Goal: Information Seeking & Learning: Learn about a topic

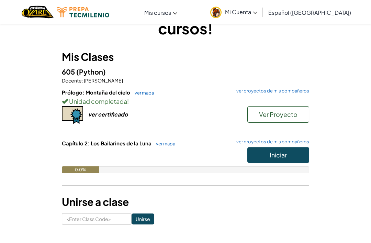
scroll to position [40, 0]
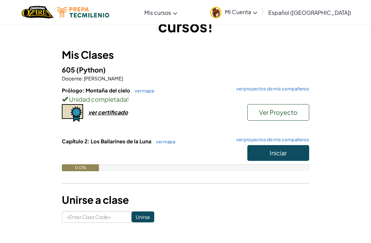
click at [293, 148] on button "Iniciar" at bounding box center [278, 153] width 62 height 16
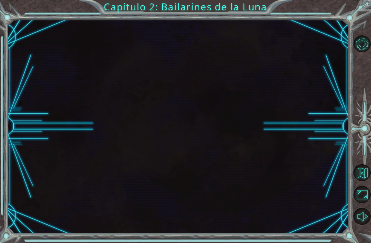
click at [279, 195] on div at bounding box center [178, 126] width 341 height 213
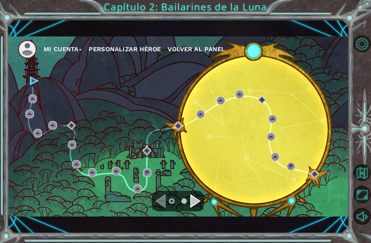
click at [156, 207] on div "Navigate to the previous page" at bounding box center [160, 201] width 10 height 14
click at [157, 208] on div "Navigate to the previous page" at bounding box center [160, 201] width 10 height 14
click at [25, 94] on div "Mi Cuenta Personalizar héroe Volver al panel" at bounding box center [178, 126] width 341 height 180
click at [28, 100] on div "Mi Cuenta Personalizar héroe Volver al panel" at bounding box center [178, 126] width 341 height 180
click at [28, 92] on div "Mi Cuenta Personalizar héroe Volver al panel" at bounding box center [178, 126] width 341 height 180
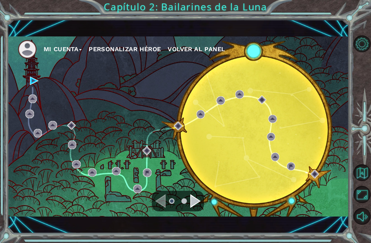
click at [28, 86] on div "Mi Cuenta Personalizar héroe Volver al panel" at bounding box center [178, 126] width 341 height 180
click at [35, 101] on div "Mi Cuenta Personalizar héroe Volver al panel" at bounding box center [178, 126] width 341 height 180
click at [32, 85] on img at bounding box center [34, 81] width 9 height 9
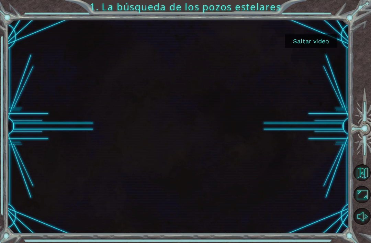
click at [313, 45] on button "Saltar video" at bounding box center [310, 40] width 51 height 13
click at [311, 38] on button "Saltar video" at bounding box center [310, 40] width 51 height 13
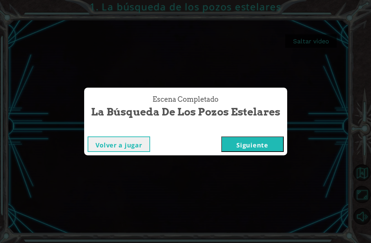
click at [247, 152] on button "Siguiente" at bounding box center [252, 143] width 62 height 15
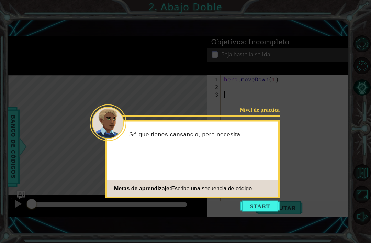
click at [256, 92] on icon at bounding box center [185, 132] width 371 height 265
click at [253, 206] on button "Start" at bounding box center [259, 205] width 39 height 11
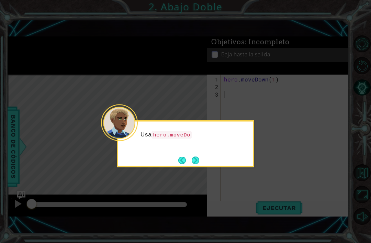
click at [199, 160] on button "Next" at bounding box center [196, 160] width 8 height 8
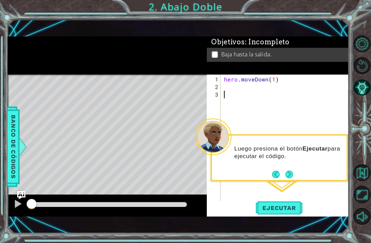
click at [293, 173] on button "Next" at bounding box center [289, 174] width 8 height 8
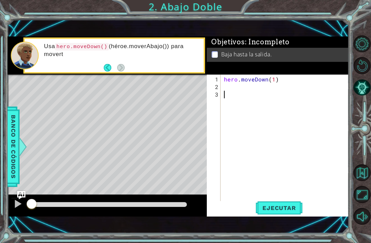
click at [104, 71] on button "Back" at bounding box center [110, 68] width 13 height 8
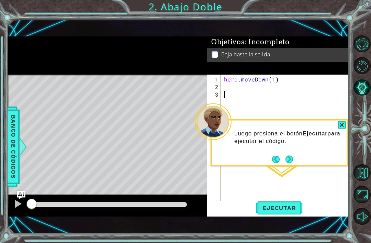
click at [293, 157] on button "Next" at bounding box center [289, 159] width 8 height 8
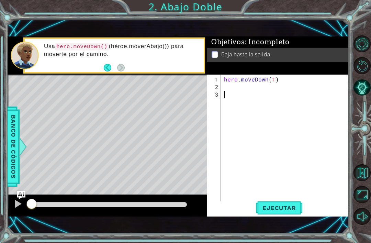
click at [116, 71] on button "Back" at bounding box center [110, 68] width 13 height 8
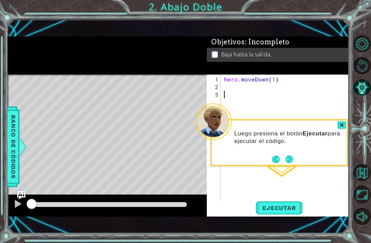
click at [288, 159] on button "Next" at bounding box center [289, 159] width 8 height 8
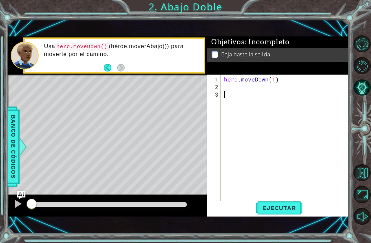
click at [115, 71] on button "Back" at bounding box center [110, 68] width 13 height 8
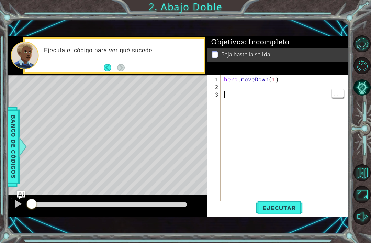
click at [247, 101] on div "hero . moveDown ( 1 )" at bounding box center [286, 147] width 128 height 143
click at [234, 101] on div "hero . moveDown ( 1 )" at bounding box center [286, 147] width 128 height 143
click at [235, 94] on div "hero . moveDown ( 1 )" at bounding box center [286, 147] width 128 height 143
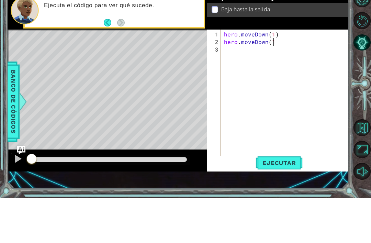
scroll to position [0, 3]
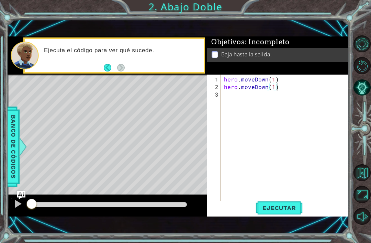
type textarea "hero.moveDown(1)"
click at [282, 215] on button "Ejecutar" at bounding box center [278, 208] width 47 height 14
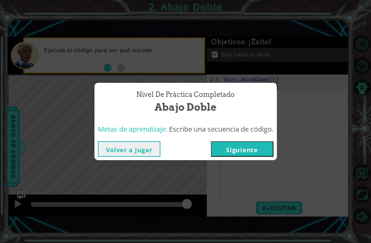
click at [255, 152] on button "Siguiente" at bounding box center [242, 148] width 62 height 15
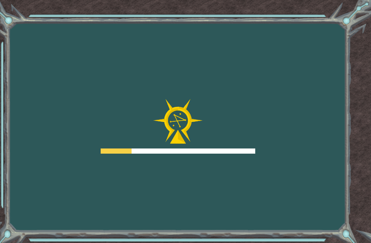
click at [253, 154] on div at bounding box center [178, 126] width 154 height 55
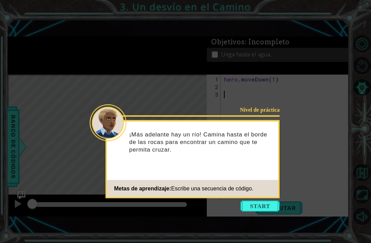
click at [259, 197] on div "Nivel de práctica ¡Más adelante hay un río! Camina hasta el borde de las rocas …" at bounding box center [192, 159] width 174 height 78
click at [262, 209] on button "Start" at bounding box center [259, 205] width 39 height 11
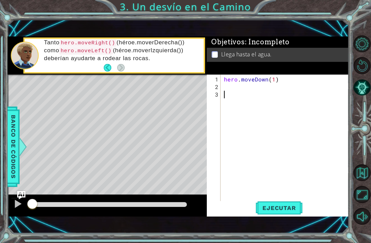
click at [296, 210] on div "hero . moveDown ( 1 )" at bounding box center [286, 147] width 128 height 143
click at [280, 211] on span "Ejecutar" at bounding box center [278, 207] width 47 height 7
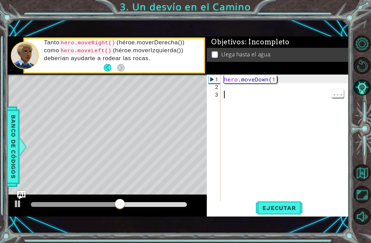
scroll to position [22, 0]
click at [236, 91] on div "hero . moveDown ( 1 )" at bounding box center [286, 147] width 128 height 143
click at [230, 88] on div "hero . moveDown ( 1 )" at bounding box center [286, 147] width 128 height 143
type textarea "m"
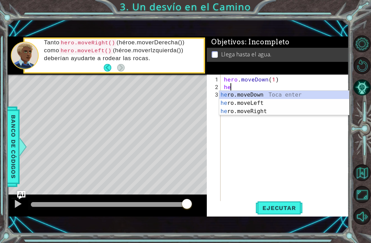
type textarea "he"
click at [106, 44] on code "hero.moveRight()" at bounding box center [87, 43] width 57 height 8
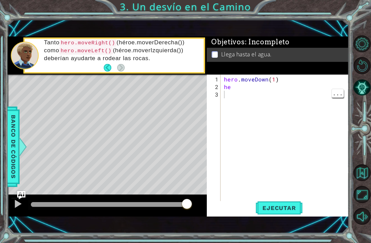
click at [238, 91] on div "hero . moveDown ( 1 ) he" at bounding box center [286, 147] width 128 height 143
click at [239, 85] on div "hero . moveDown ( 1 ) he" at bounding box center [286, 147] width 128 height 143
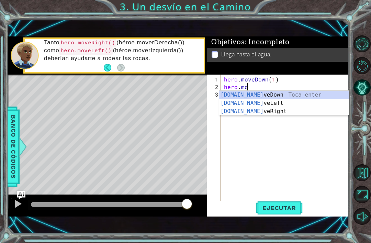
scroll to position [0, 1]
type textarea "hero.moveR"
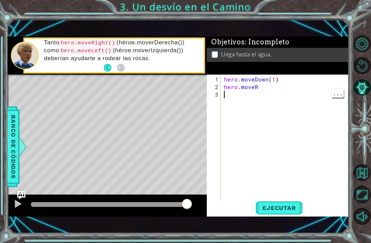
scroll to position [0, 0]
click at [264, 86] on div "hero . moveDown ( 1 ) hero . moveR" at bounding box center [286, 147] width 128 height 143
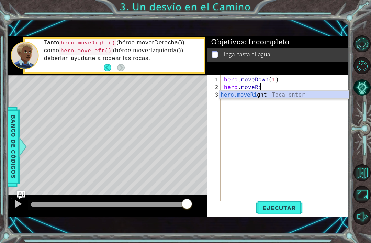
scroll to position [0, 2]
click at [264, 96] on div "hero.moveRi ght Toca enter" at bounding box center [284, 103] width 130 height 25
type textarea "hero.moveRight(1)"
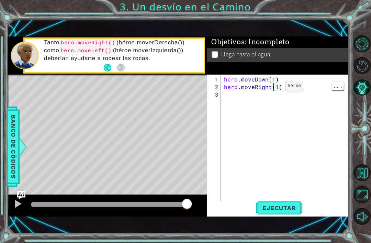
scroll to position [0, 0]
click at [254, 98] on div "hero . moveDown ( 1 ) hero . moveRight ( 1 )" at bounding box center [286, 147] width 128 height 143
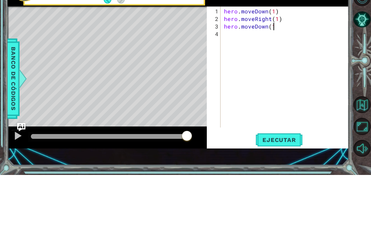
scroll to position [0, 3]
type textarea "hero.moveDown(1)"
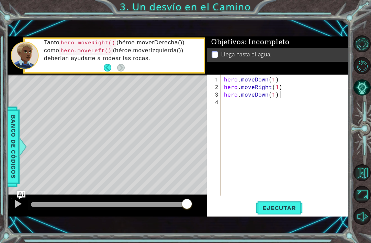
click at [292, 203] on button "Ejecutar" at bounding box center [278, 208] width 47 height 14
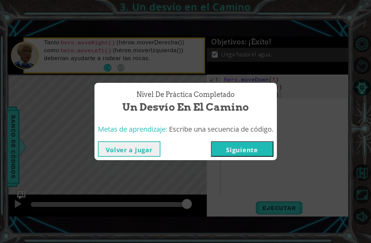
click at [251, 149] on button "Siguiente" at bounding box center [242, 148] width 62 height 15
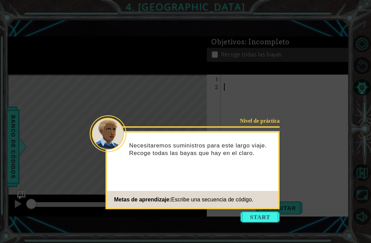
click at [264, 211] on button "Start" at bounding box center [259, 216] width 39 height 11
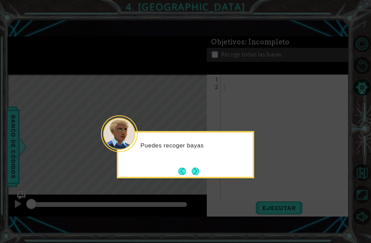
click at [197, 167] on button "Next" at bounding box center [196, 171] width 8 height 8
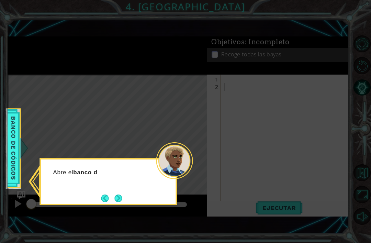
click at [116, 194] on button "Next" at bounding box center [118, 198] width 8 height 8
click at [122, 194] on button "Next" at bounding box center [119, 198] width 8 height 8
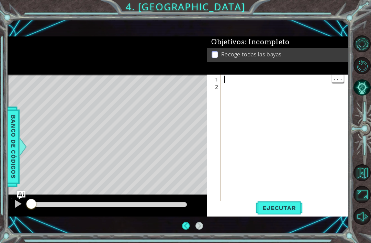
scroll to position [11, 0]
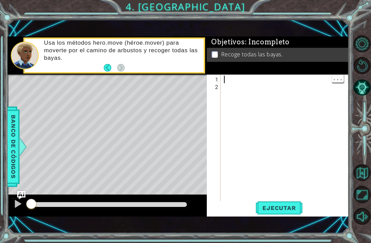
click at [247, 81] on div at bounding box center [286, 147] width 128 height 143
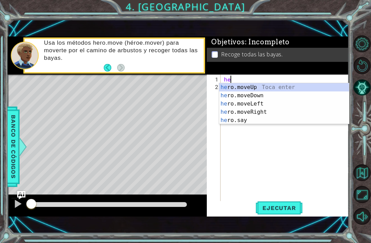
scroll to position [0, 0]
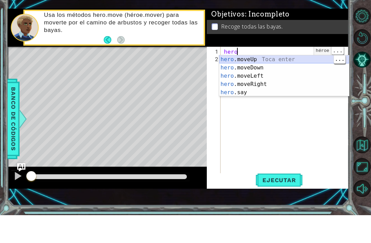
click at [295, 83] on div "hero .moveUp Toca enter hero .moveDown Toca enter hero .moveLeft Toca enter her…" at bounding box center [284, 112] width 130 height 58
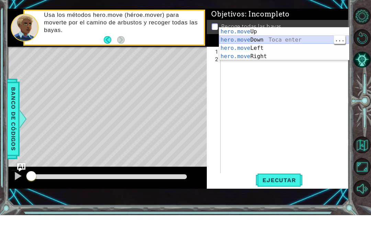
click at [290, 55] on div "hero.move Up Toca enter hero.move Down Toca enter hero.move Left Toca enter her…" at bounding box center [284, 79] width 130 height 49
type textarea "hero.moveDown(1)"
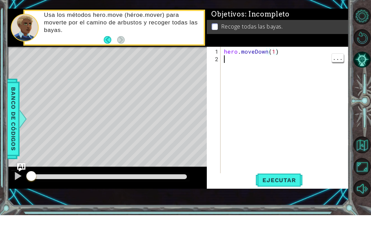
scroll to position [0, 0]
click at [258, 76] on div "hero . moveDown ( 1 )" at bounding box center [286, 147] width 128 height 143
click at [264, 76] on div "hero . moveDown ( 1 )" at bounding box center [286, 147] width 128 height 143
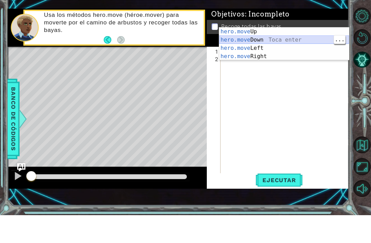
click at [306, 55] on div "hero.move Up Toca enter hero.move Down Toca enter hero.move Left Toca enter her…" at bounding box center [284, 79] width 130 height 49
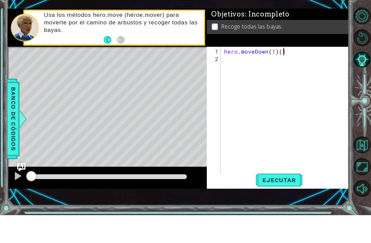
type textarea "hero.moveDown(1)"
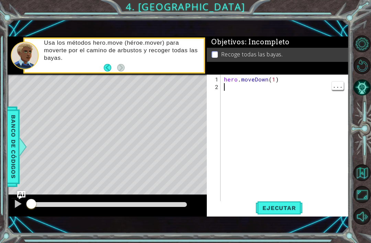
click at [231, 97] on div "hero . moveDown ( 1 )" at bounding box center [286, 147] width 128 height 143
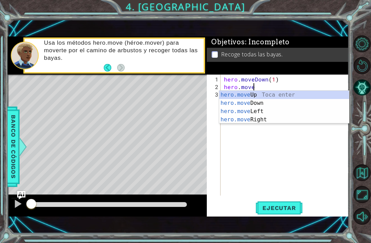
scroll to position [0, 2]
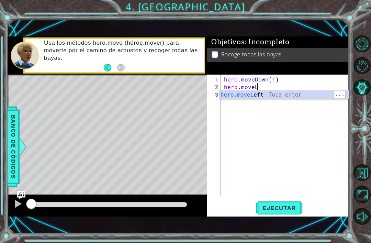
click at [294, 93] on div "hero.moveL eft Toca enter" at bounding box center [284, 103] width 130 height 25
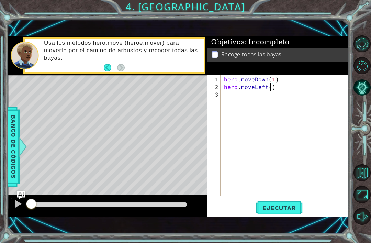
type textarea "hero.moveLeft(2)"
click at [264, 80] on div "hero . moveDown ( 1 ) hero . moveLeft ( 2 )" at bounding box center [286, 144] width 128 height 136
click at [266, 77] on div "hero . moveDon ( 1 ) hero . moveLeft ( 2 )" at bounding box center [286, 144] width 128 height 136
click at [262, 78] on div "hero . moveDon ( 1 ) hero . moveLeft ( 2 )" at bounding box center [286, 144] width 128 height 136
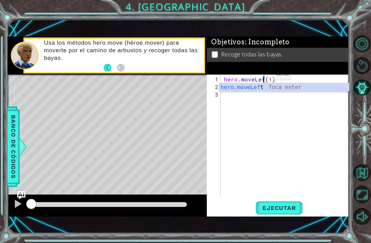
scroll to position [0, 3]
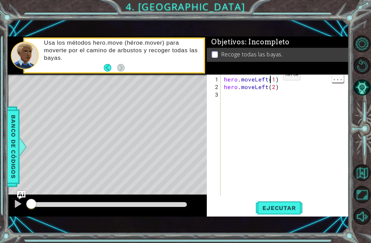
click at [271, 78] on div "hero . moveLeft ( 1 ) hero . moveLeft ( 2 )" at bounding box center [286, 144] width 128 height 136
click at [273, 78] on div "hero . moveLeft ( 1 ) hero . moveLeft ( 2 )" at bounding box center [286, 144] width 128 height 136
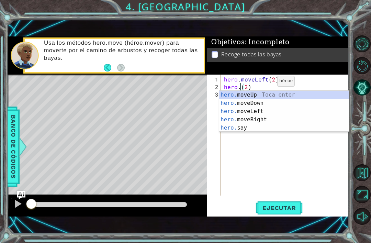
scroll to position [0, 1]
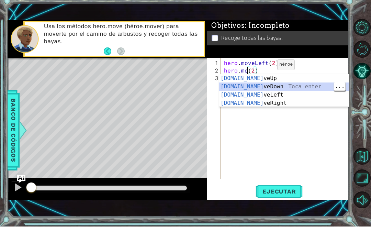
click at [267, 91] on div "[DOMAIN_NAME] veUp Toca enter [DOMAIN_NAME] veDown Toca enter [DOMAIN_NAME] veL…" at bounding box center [284, 115] width 130 height 49
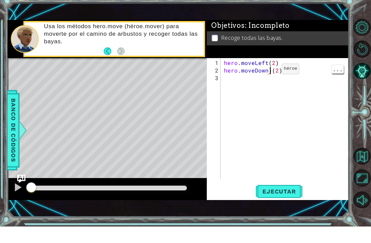
click at [270, 76] on div "hero . moveLeft ( 2 ) hero . moveDown ) ( 2 )" at bounding box center [286, 144] width 128 height 136
type textarea "hero.moveDown(2)"
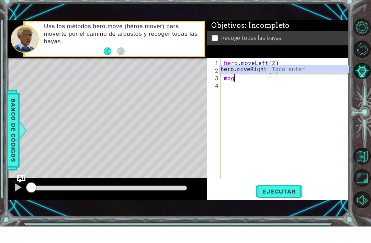
scroll to position [0, 0]
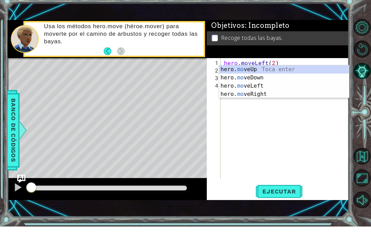
type textarea "m"
click at [345, 50] on li "Recoge todas las bayas." at bounding box center [278, 54] width 134 height 8
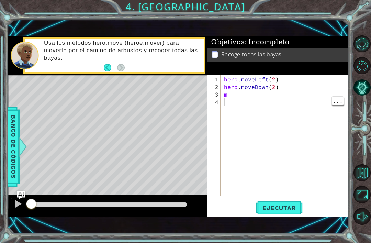
click at [259, 95] on div "hero . moveLeft ( 2 ) hero . moveDown ( 2 ) m" at bounding box center [286, 144] width 128 height 136
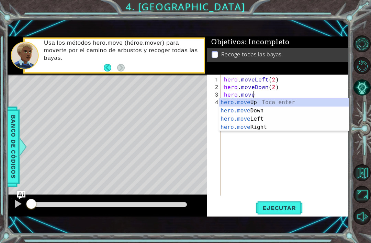
scroll to position [0, 2]
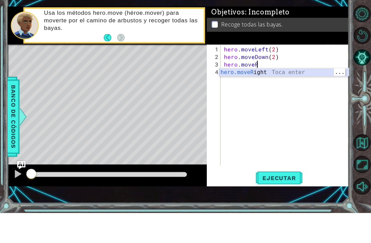
click at [291, 98] on div "hero.moveR ight Toca enter" at bounding box center [284, 110] width 130 height 25
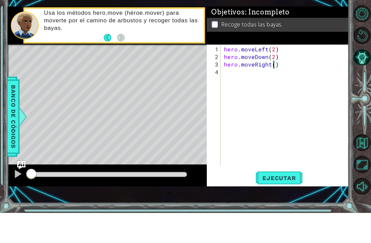
type textarea "hero.moveRight(2)"
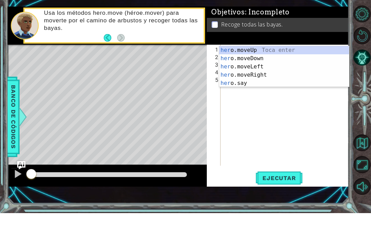
scroll to position [0, 0]
click at [267, 76] on div "he ro.moveUp Toca enter he ro.moveDown Toca enter he ro.moveLeft Toca enter he …" at bounding box center [284, 105] width 130 height 58
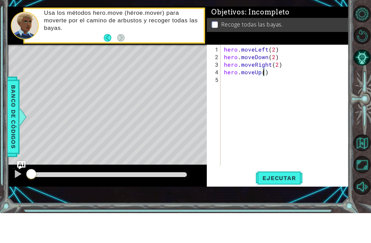
scroll to position [0, 2]
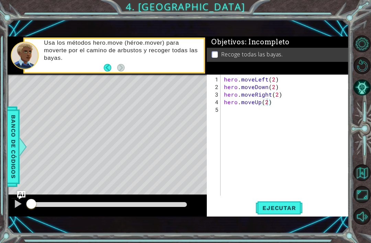
type textarea "hero.moveUp(2)"
click at [275, 204] on span "Ejecutar" at bounding box center [278, 207] width 47 height 7
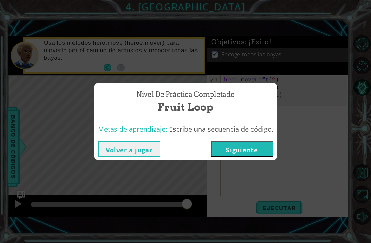
click at [251, 148] on button "Siguiente" at bounding box center [242, 148] width 62 height 15
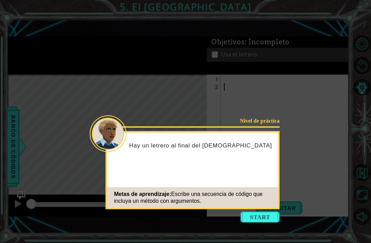
click at [257, 211] on button "Start" at bounding box center [259, 216] width 39 height 11
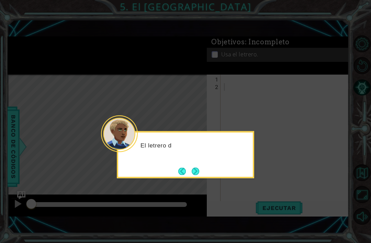
click at [196, 167] on button "Next" at bounding box center [196, 171] width 8 height 8
click at [195, 166] on button "Next" at bounding box center [195, 170] width 9 height 9
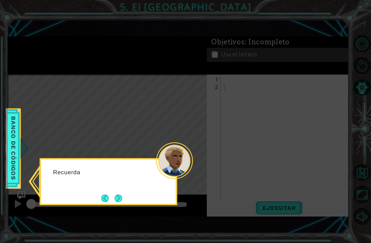
click at [121, 194] on button "Next" at bounding box center [118, 198] width 8 height 8
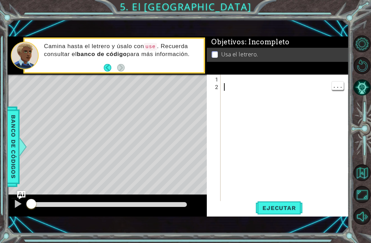
click at [224, 94] on div at bounding box center [286, 147] width 128 height 143
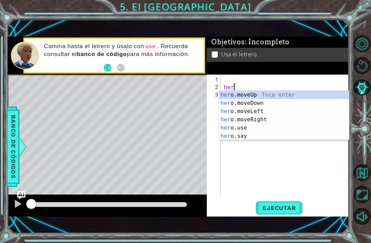
scroll to position [0, 0]
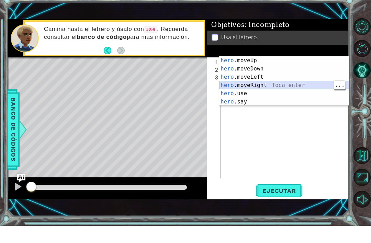
click at [270, 85] on div "hero .moveUp Toca enter hero .moveDown Toca enter hero .moveLeft Toca enter her…" at bounding box center [284, 106] width 130 height 66
type textarea "hero.moveRight(1)"
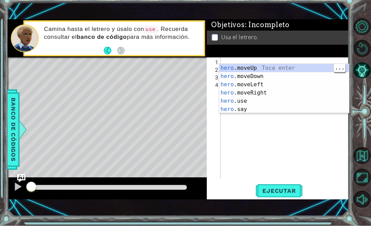
click at [269, 81] on div "hero .moveUp Toca enter hero .moveDown Toca enter hero .moveLeft Toca enter her…" at bounding box center [284, 114] width 130 height 66
type textarea "hero.moveUp(1)"
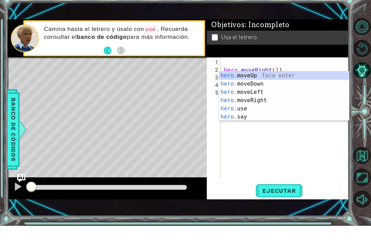
scroll to position [0, 1]
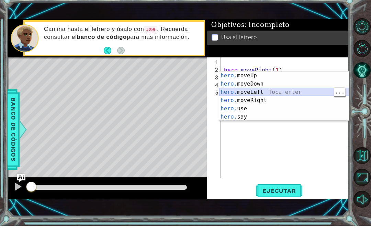
click at [290, 91] on div "hero. moveUp Toca enter hero. moveDown Toca enter hero. moveLeft Toca enter her…" at bounding box center [284, 122] width 130 height 66
type textarea "hero.moveLeft(1)"
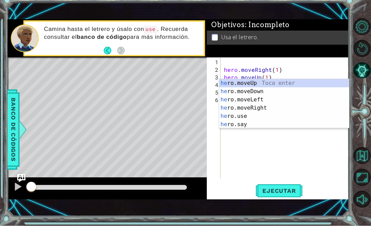
scroll to position [0, 0]
click at [315, 96] on div "her o.moveUp Toca enter her o.moveDown Toca enter her o.moveLeft [PERSON_NAME] …" at bounding box center [284, 129] width 130 height 66
type textarea "hero.moveUp(1)"
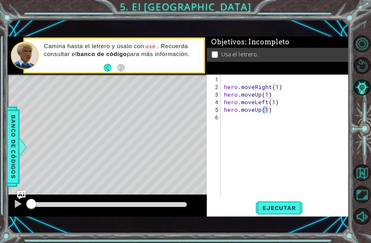
scroll to position [0, 0]
click at [227, 118] on div "hero . moveRight ( 1 ) hero . moveUp ( 1 ) hero . moveLeft ( 1 ) hero . moveUp …" at bounding box center [286, 144] width 128 height 136
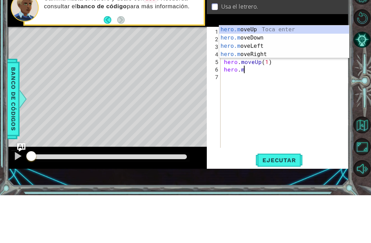
scroll to position [0, 1]
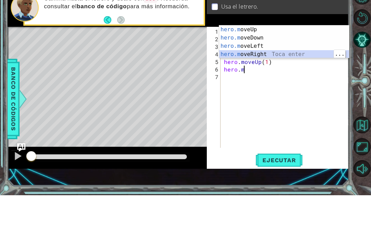
click at [275, 73] on div "hero.m oveUp Toca enter hero.m oveDown Toca enter hero.m oveLeft Toca enter her…" at bounding box center [284, 97] width 130 height 49
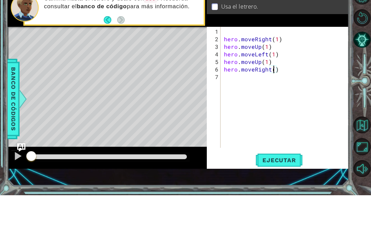
type textarea "hero.moveRight(2)"
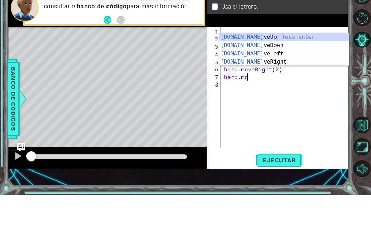
scroll to position [0, 1]
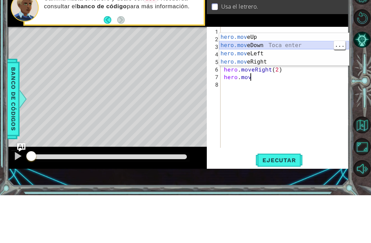
click at [281, 81] on div "hero.mov eUp Toca enter hero.mov eDown Toca enter hero.mov eLeft Toca enter her…" at bounding box center [284, 105] width 130 height 49
type textarea "hero.moveDown(1)"
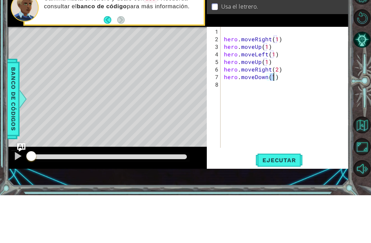
scroll to position [0, 0]
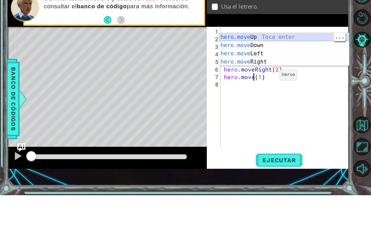
click at [276, 81] on div "hero.move Up Toca enter hero.move Down Toca enter hero.move Left Toca enter her…" at bounding box center [284, 105] width 130 height 49
type textarea "hero.moveUp(1)(1)"
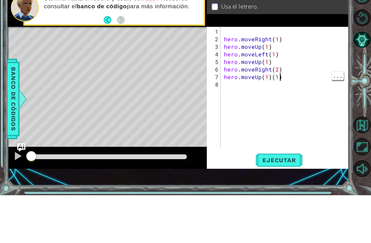
click at [298, 79] on div "hero . moveRight ( 1 ) hero . moveUp ( 1 ) hero . moveLeft ( 1 ) hero . moveUp …" at bounding box center [286, 144] width 128 height 136
type textarea "hero.moveUp(1)"
type textarea "hero.moveRight(2)"
click at [288, 76] on div "hero . moveRight ( 1 ) hero . moveUp ( 1 ) hero . moveLeft ( 1 ) hero . moveUp …" at bounding box center [286, 144] width 128 height 136
type textarea "hero.moveUp(1)"
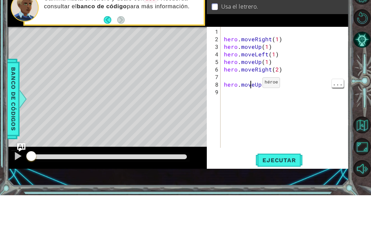
click at [253, 89] on div "hero . moveRight ( 1 ) hero . moveUp ( 1 ) hero . moveLeft ( 1 ) hero . moveUp …" at bounding box center [286, 144] width 128 height 136
click at [260, 84] on div "hero . moveRight ( 1 ) hero . moveUp ( 1 ) hero . moveLeft ( 1 ) hero . moveUp …" at bounding box center [286, 144] width 128 height 136
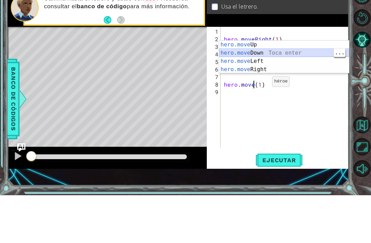
click at [291, 88] on div "hero.move Up Toca enter hero.move Down Toca enter hero.move Left Toca enter her…" at bounding box center [284, 112] width 130 height 49
type textarea "hero.moveDown(1)(1)"
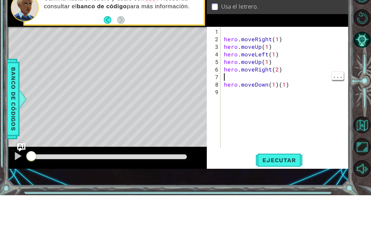
click at [240, 93] on div "hero . moveRight ( 1 ) hero . moveUp ( 1 ) hero . moveLeft ( 1 ) hero . moveUp …" at bounding box center [286, 144] width 128 height 136
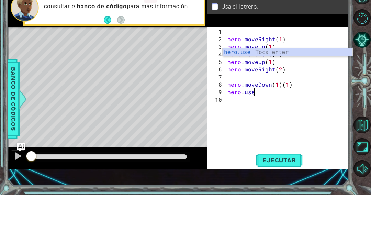
scroll to position [0, 1]
click at [304, 96] on div "hero.use Toca enter" at bounding box center [287, 108] width 130 height 25
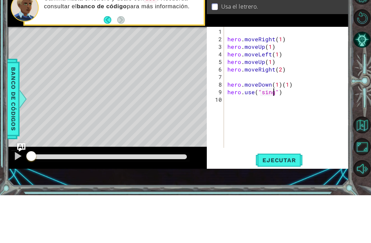
scroll to position [0, 3]
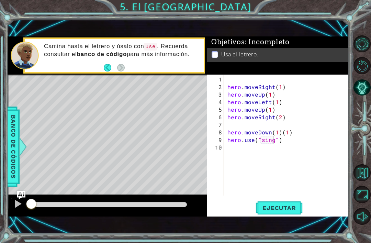
click at [278, 205] on span "Ejecutar" at bounding box center [278, 207] width 47 height 7
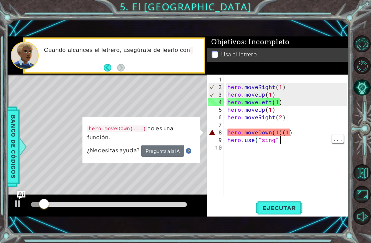
click at [296, 137] on div "hero . moveRight ( 1 ) hero . moveUp ( 1 ) hero . moveLeft ( 1 ) hero . moveUp …" at bounding box center [288, 144] width 125 height 136
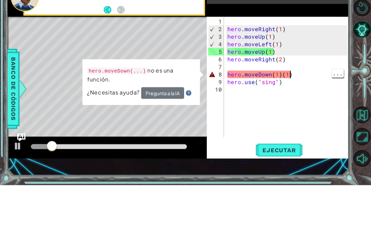
click at [300, 76] on div "hero . moveRight ( 1 ) hero . moveUp ( 1 ) hero . moveLeft ( 1 ) hero . moveUp …" at bounding box center [288, 144] width 125 height 136
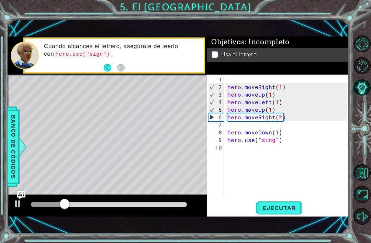
click at [290, 204] on span "Ejecutar" at bounding box center [278, 207] width 47 height 7
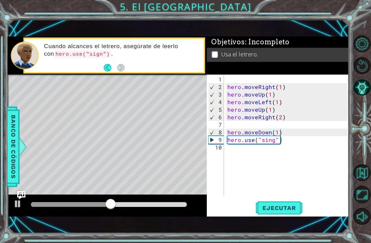
type textarea "hero.use("sing")"
click at [282, 164] on div "hero . moveRight ( 1 ) hero . moveUp ( 1 ) hero . moveLeft ( 1 ) hero . moveUp …" at bounding box center [288, 144] width 125 height 136
type textarea "hero.use("sing")"
click at [264, 161] on div "hero . moveRight ( 1 ) hero . moveUp ( 1 ) hero . moveLeft ( 1 ) hero . moveUp …" at bounding box center [288, 144] width 125 height 136
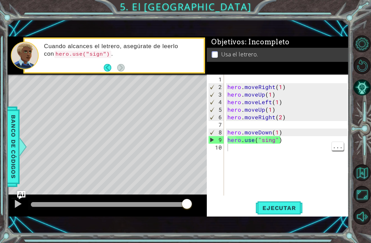
click at [274, 209] on span "Ejecutar" at bounding box center [278, 207] width 47 height 7
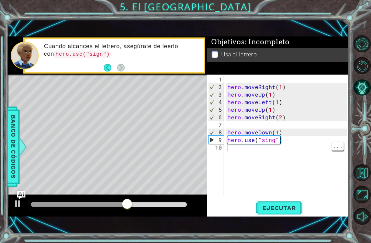
type textarea "hero.moveDown(1)"
click at [301, 131] on div "hero . moveRight ( 1 ) hero . moveUp ( 1 ) hero . moveLeft ( 1 ) hero . moveUp …" at bounding box center [288, 144] width 125 height 136
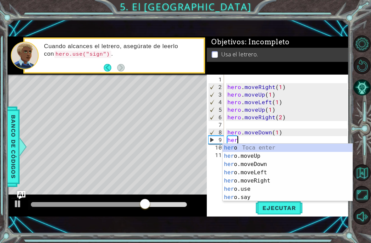
scroll to position [0, 0]
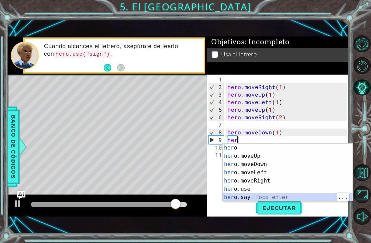
click at [247, 194] on div "her o Toca enter her o.moveUp Toca enter her o.moveDown Toca enter her o.moveLe…" at bounding box center [287, 180] width 130 height 74
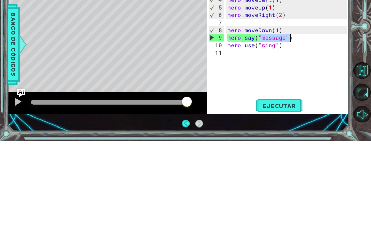
type textarea "hero.use("sing")"
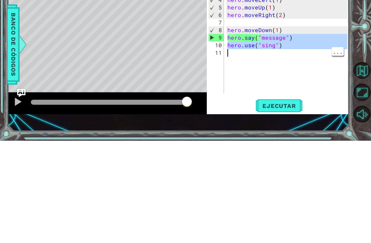
scroll to position [0, 0]
click at [286, 76] on div "hero . moveRight ( 1 ) hero . moveUp ( 1 ) hero . moveLeft ( 1 ) hero . moveUp …" at bounding box center [288, 144] width 125 height 136
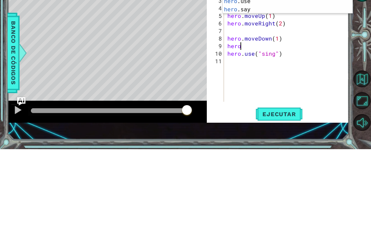
type textarea "h"
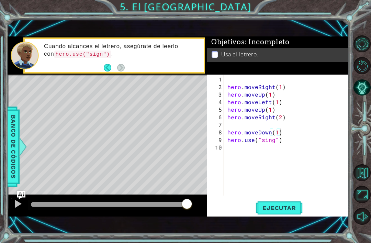
click at [292, 207] on span "Ejecutar" at bounding box center [278, 207] width 47 height 7
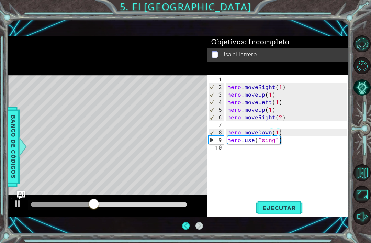
scroll to position [19, 0]
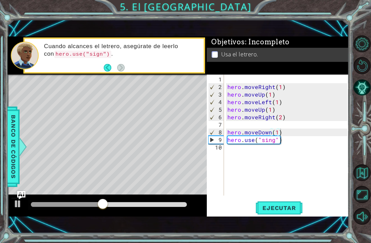
click at [283, 203] on button "Ejecutar" at bounding box center [278, 208] width 47 height 14
type textarea "hero.use("sing")"
click at [287, 163] on div "hero . moveRight ( 1 ) hero . moveUp ( 1 ) hero . moveLeft ( 1 ) hero . moveUp …" at bounding box center [288, 144] width 125 height 136
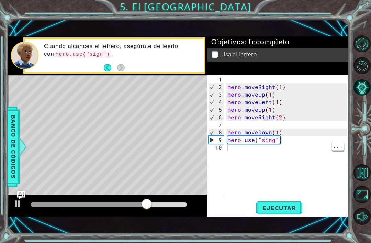
click at [255, 145] on div "hero . moveRight ( 1 ) hero . moveUp ( 1 ) hero . moveLeft ( 1 ) hero . moveUp …" at bounding box center [288, 144] width 125 height 136
type textarea "o"
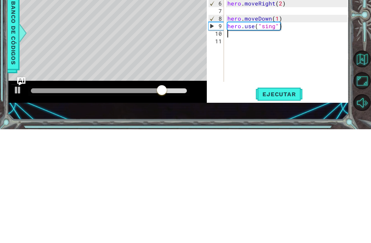
type textarea "hero.use("sing")"
click at [273, 76] on div "hero . moveRight ( 1 ) hero . moveUp ( 1 ) hero . moveLeft ( 1 ) hero . moveUp …" at bounding box center [288, 144] width 125 height 136
click at [272, 76] on div "hero . moveRight ( 1 ) hero . moveUp ( 1 ) hero . moveLeft ( 1 ) hero . moveUp …" at bounding box center [288, 144] width 125 height 136
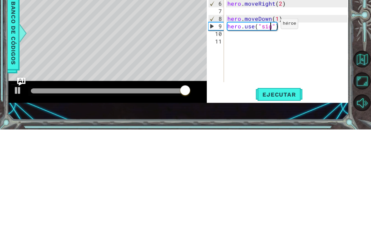
scroll to position [0, 3]
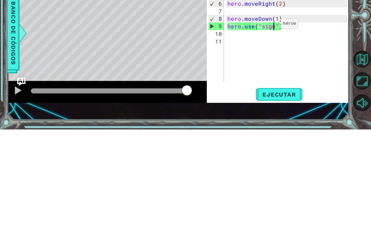
type textarea "hero.use("sign")"
click at [280, 201] on button "Ejecutar" at bounding box center [278, 208] width 47 height 14
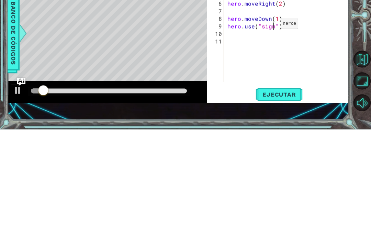
scroll to position [22, 0]
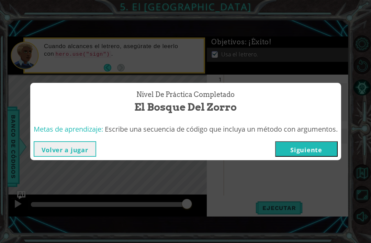
click at [319, 145] on button "Siguiente" at bounding box center [306, 148] width 62 height 15
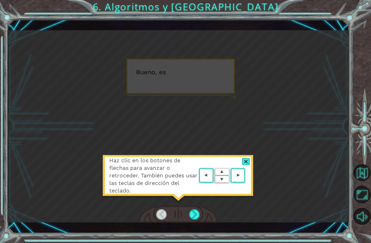
click at [190, 237] on div "Haz clic en los botones de flechas para avanzar o retroceder. También puedes us…" at bounding box center [185, 121] width 371 height 243
click at [193, 237] on div "Haz clic en los botones de flechas para avanzar o retroceder. También puedes us…" at bounding box center [185, 121] width 371 height 243
click at [246, 175] on area at bounding box center [246, 175] width 0 height 0
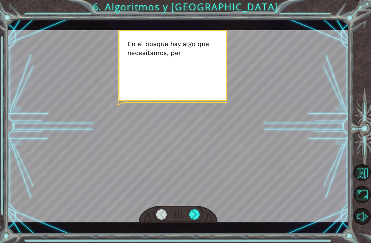
click at [197, 238] on div "Temporary Text B u e n o , e s t e e s e l B o s q u e d e l Z o r r o . ¿ Y a …" at bounding box center [185, 121] width 371 height 243
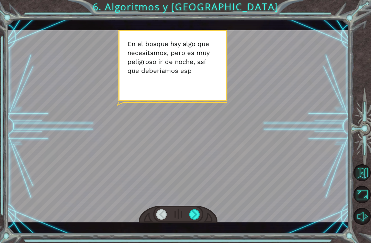
click at [195, 237] on div "Temporary Text B u e n o , e s t e e s e l B o s q u e d e l Z o r r o . ¿ Y a …" at bounding box center [185, 121] width 371 height 243
click at [196, 236] on div "Temporary Text B u e n o , e s t e e s e l B o s q u e d e l Z o r r o . ¿ Y a …" at bounding box center [185, 121] width 371 height 243
click at [198, 235] on div "Temporary Text B u e n o , e s t e e s e l B o s q u e d e l Z o r r o . ¿ Y a …" at bounding box center [185, 121] width 371 height 243
click at [197, 234] on div "Temporary Text B u e n o , e s t e e s e l B o s q u e d e l Z o r r o . ¿ Y a …" at bounding box center [185, 121] width 371 height 243
click at [196, 227] on div "Temporary Text B u e n o , e s t e e s e l B o s q u e d e l Z o r r o . ¿ Y a …" at bounding box center [178, 126] width 341 height 213
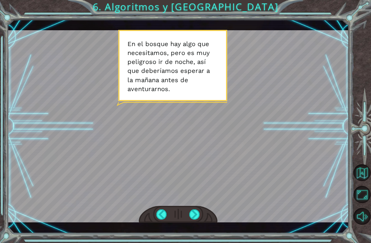
click at [185, 232] on div "Temporary Text B u e n o , e s t e e s e l B o s q u e d e l Z o r r o . ¿ Y a …" at bounding box center [178, 126] width 341 height 213
click at [193, 236] on div "Temporary Text B u e n o , e s t e e s e l B o s q u e d e l Z o r r o . ¿ Y a …" at bounding box center [185, 121] width 371 height 243
click at [197, 236] on div "Temporary Text B u e n o , e s t e e s e l B o s q u e d e l Z o r r o . ¿ Y a …" at bounding box center [185, 121] width 371 height 243
click at [197, 235] on div "Temporary Text B u e n o , e s t e e s e l B o s q u e d e l Z o r r o . ¿ Y a …" at bounding box center [185, 121] width 371 height 243
click at [193, 232] on div "Temporary Text B u e n o , e s t e e s e l B o s q u e d e l Z o r r o . ¿ Y a …" at bounding box center [178, 126] width 341 height 213
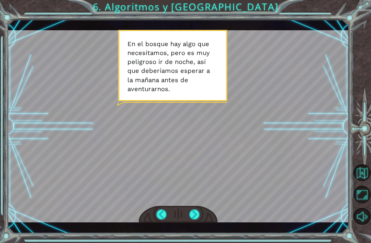
click at [191, 240] on div "Temporary Text B u e n o , e s t e e s e l B o s q u e d e l Z o r r o . ¿ Y a …" at bounding box center [185, 121] width 371 height 243
click at [194, 239] on div "Temporary Text B u e n o , e s t e e s e l B o s q u e d e l Z o r r o . ¿ Y a …" at bounding box center [185, 121] width 371 height 243
click at [194, 240] on div "Temporary Text B u e n o , e s t e e s e l B o s q u e d e l Z o r r o . ¿ Y a …" at bounding box center [185, 121] width 371 height 243
click at [195, 238] on div "Temporary Text B u e n o , e s t e e s e l B o s q u e d e l Z o r r o . ¿ Y a …" at bounding box center [185, 121] width 371 height 243
click at [194, 238] on div "Temporary Text B u e n o , e s t e e s e l B o s q u e d e l Z o r r o . ¿ Y a …" at bounding box center [185, 121] width 371 height 243
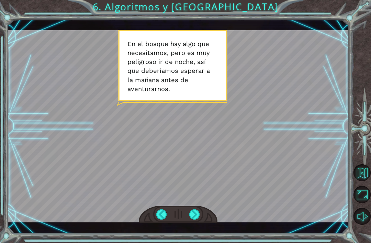
click at [197, 229] on div "Temporary Text B u e n o , e s t e e s e l B o s q u e d e l Z o r r o . ¿ Y a …" at bounding box center [178, 126] width 341 height 213
click at [196, 226] on div "Temporary Text B u e n o , e s t e e s e l B o s q u e d e l Z o r r o . ¿ Y a …" at bounding box center [178, 126] width 341 height 213
click at [193, 229] on div "Temporary Text B u e n o , e s t e e s e l B o s q u e d e l Z o r r o . ¿ Y a …" at bounding box center [178, 126] width 341 height 213
click at [200, 240] on div "Temporary Text B u e n o , e s t e e s e l B o s q u e d e l Z o r r o . ¿ Y a …" at bounding box center [185, 121] width 371 height 243
click at [198, 241] on div "Temporary Text B u e n o , e s t e e s e l B o s q u e d e l Z o r r o . ¿ Y a …" at bounding box center [185, 121] width 371 height 243
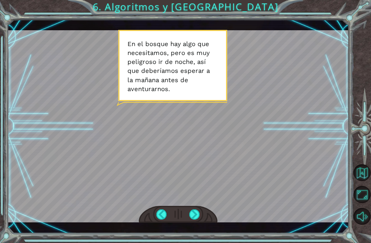
click at [196, 242] on div "Temporary Text B u e n o , e s t e e s e l B o s q u e d e l Z o r r o . ¿ Y a …" at bounding box center [185, 121] width 371 height 243
click at [201, 242] on html "Temporary Text B u e n o , e s t e e s e l B o s q u e d e l Z o r r o . ¿ Y a …" at bounding box center [185, 121] width 371 height 243
click at [201, 242] on div "Temporary Text B u e n o , e s t e e s e l B o s q u e d e l Z o r r o . ¿ Y a …" at bounding box center [185, 121] width 371 height 243
click at [197, 233] on div "Temporary Text B u e n o , e s t e e s e l B o s q u e d e l Z o r r o . ¿ Y a …" at bounding box center [185, 121] width 371 height 243
click at [195, 239] on div "Temporary Text B u e n o , e s t e e s e l B o s q u e d e l Z o r r o . ¿ Y a …" at bounding box center [185, 121] width 371 height 243
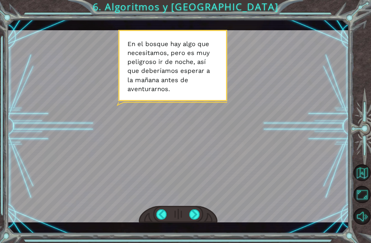
click at [194, 241] on div "Temporary Text B u e n o , e s t e e s e l B o s q u e d e l Z o r r o . ¿ Y a …" at bounding box center [185, 121] width 371 height 243
click at [197, 242] on div "Temporary Text B u e n o , e s t e e s e l B o s q u e d e l Z o r r o . ¿ Y a …" at bounding box center [185, 121] width 371 height 243
click at [190, 242] on html "Temporary Text B u e n o , e s t e e s e l B o s q u e d e l Z o r r o . ¿ Y a …" at bounding box center [185, 121] width 371 height 243
click at [195, 242] on html "Temporary Text B u e n o , e s t e e s e l B o s q u e d e l Z o r r o . ¿ Y a …" at bounding box center [185, 121] width 371 height 243
click at [196, 232] on div "Temporary Text B u e n o , e s t e e s e l B o s q u e d e l Z o r r o . ¿ Y a …" at bounding box center [178, 126] width 341 height 213
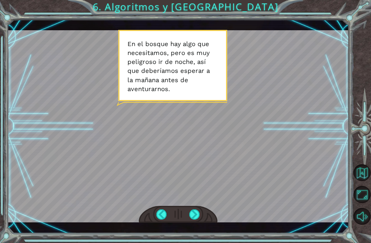
click at [228, 170] on div at bounding box center [178, 126] width 341 height 192
click at [194, 236] on div "Temporary Text B u e n o , e s t e e s e l B o s q u e d e l Z o r r o . ¿ Y a …" at bounding box center [185, 121] width 371 height 243
click at [195, 237] on div "Temporary Text B u e n o , e s t e e s e l B o s q u e d e l Z o r r o . ¿ Y a …" at bounding box center [185, 121] width 371 height 243
click at [197, 232] on div "Temporary Text B u e n o , e s t e e s e l B o s q u e d e l Z o r r o . ¿ Y a …" at bounding box center [178, 126] width 341 height 213
click at [199, 233] on div "Temporary Text B u e n o , e s t e e s e l B o s q u e d e l Z o r r o . ¿ Y a …" at bounding box center [185, 121] width 371 height 243
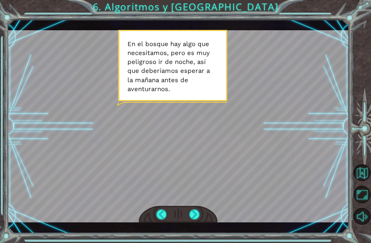
click at [194, 237] on div "Temporary Text B u e n o , e s t e e s e l B o s q u e d e l Z o r r o . ¿ Y a …" at bounding box center [185, 121] width 371 height 243
click at [197, 235] on div "Temporary Text B u e n o , e s t e e s e l B o s q u e d e l Z o r r o . ¿ Y a …" at bounding box center [185, 121] width 371 height 243
click at [263, 151] on div at bounding box center [178, 126] width 341 height 192
click at [194, 238] on div "Temporary Text B u e n o , e s t e e s e l B o s q u e d e l Z o r r o . ¿ Y a …" at bounding box center [185, 121] width 371 height 243
click at [198, 234] on div "Temporary Text B u e n o , e s t e e s e l B o s q u e d e l Z o r r o . ¿ Y a …" at bounding box center [185, 121] width 371 height 243
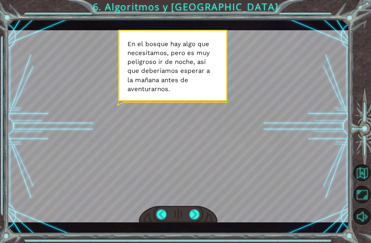
click at [194, 211] on div at bounding box center [194, 214] width 11 height 10
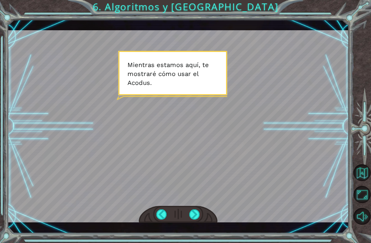
click at [195, 214] on div at bounding box center [194, 214] width 11 height 10
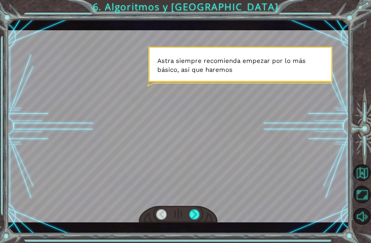
click at [193, 210] on div at bounding box center [194, 214] width 11 height 10
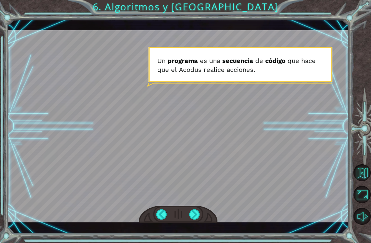
click at [192, 213] on div at bounding box center [194, 214] width 11 height 10
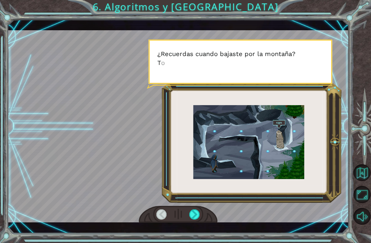
click at [195, 211] on div at bounding box center [194, 214] width 11 height 10
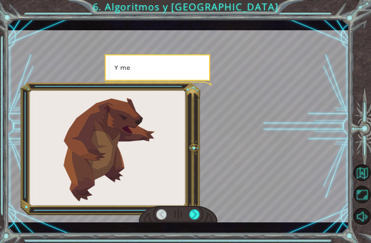
click at [194, 216] on div at bounding box center [194, 214] width 11 height 10
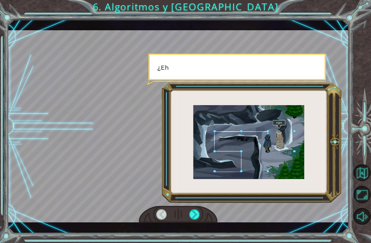
click at [196, 214] on div at bounding box center [194, 214] width 11 height 10
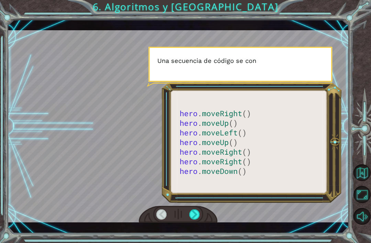
click at [197, 216] on div at bounding box center [194, 214] width 11 height 10
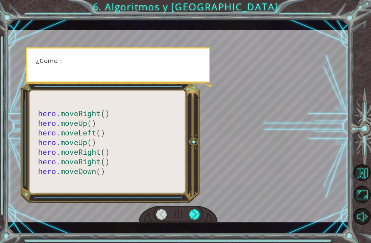
click at [196, 215] on div at bounding box center [194, 214] width 11 height 10
click at [194, 219] on div at bounding box center [194, 214] width 11 height 10
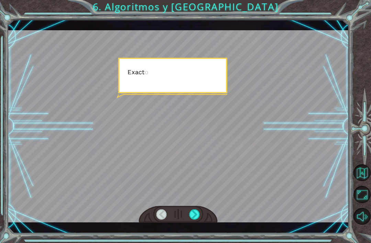
click at [197, 219] on div at bounding box center [194, 214] width 11 height 10
click at [199, 215] on div at bounding box center [194, 214] width 11 height 10
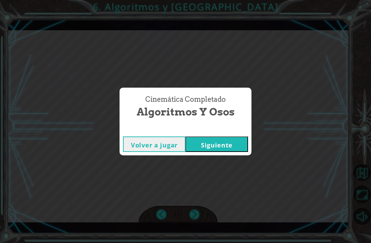
click at [198, 213] on div "Cinemática Completado Algoritmos y Osos Volver a jugar [GEOGRAPHIC_DATA]" at bounding box center [185, 121] width 371 height 243
click at [232, 141] on button "Siguiente" at bounding box center [216, 143] width 62 height 15
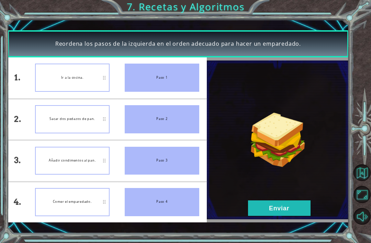
click at [290, 206] on button "Enviar" at bounding box center [279, 207] width 62 height 15
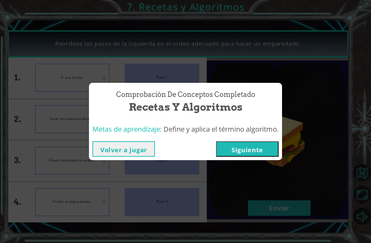
click at [262, 147] on button "Siguiente" at bounding box center [247, 148] width 62 height 15
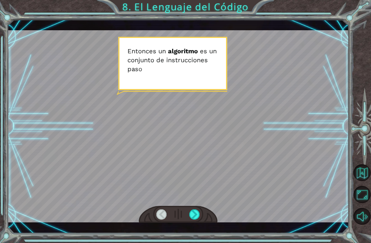
click at [198, 212] on div at bounding box center [194, 214] width 11 height 10
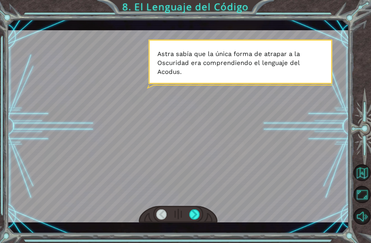
click at [194, 214] on div at bounding box center [194, 214] width 11 height 10
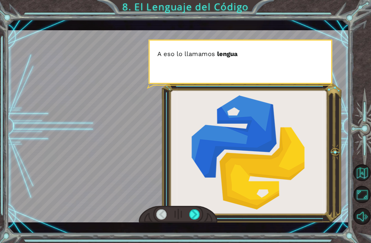
click at [196, 219] on div at bounding box center [194, 214] width 11 height 10
click at [197, 216] on div at bounding box center [194, 214] width 11 height 10
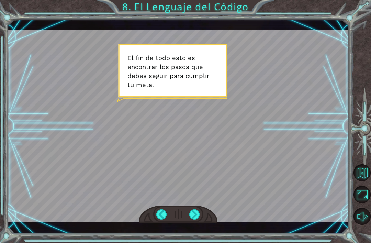
click at [195, 214] on div at bounding box center [194, 214] width 11 height 10
click at [194, 217] on div at bounding box center [194, 214] width 11 height 10
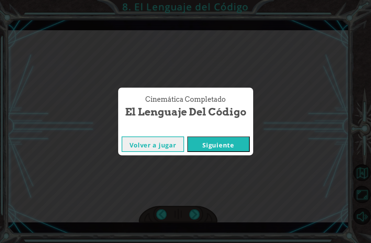
click at [196, 210] on div "Cinemática Completado El Lenguaje del Código Volver a jugar [GEOGRAPHIC_DATA]" at bounding box center [185, 121] width 371 height 243
click at [233, 145] on button "Siguiente" at bounding box center [218, 143] width 62 height 15
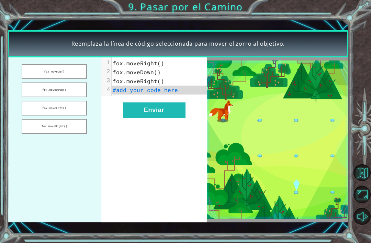
click at [77, 93] on button "fox.moveDown()" at bounding box center [54, 89] width 65 height 15
click at [150, 110] on button "Enviar" at bounding box center [154, 109] width 62 height 15
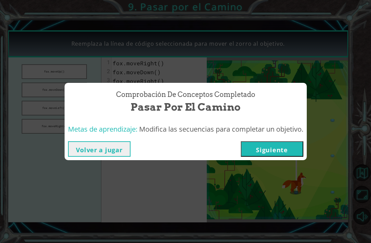
click at [292, 153] on button "Siguiente" at bounding box center [272, 148] width 62 height 15
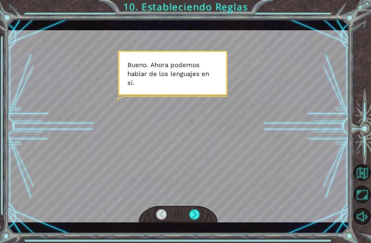
click at [199, 215] on div at bounding box center [194, 214] width 11 height 10
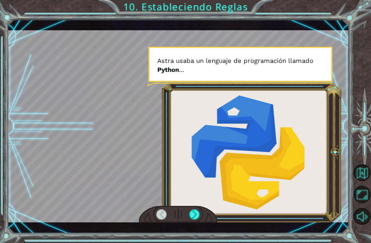
click at [193, 213] on div at bounding box center [194, 214] width 11 height 10
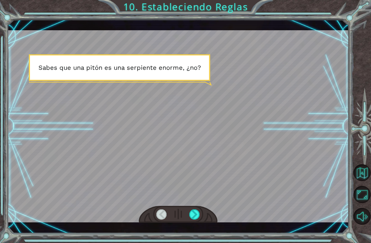
click at [197, 213] on div at bounding box center [194, 214] width 11 height 10
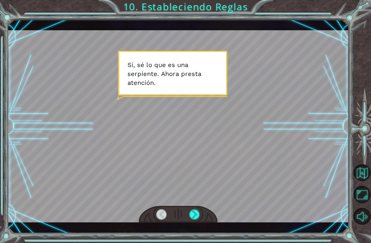
click at [198, 217] on div at bounding box center [194, 214] width 11 height 10
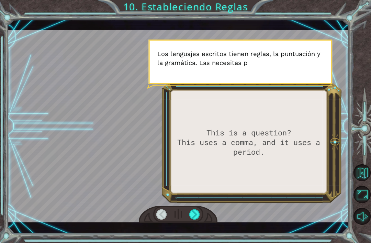
click at [196, 214] on div at bounding box center [194, 214] width 11 height 10
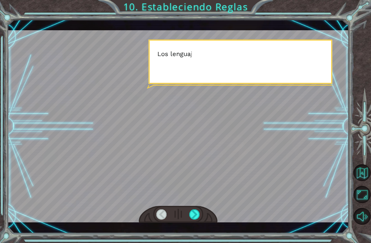
click at [196, 213] on div at bounding box center [194, 214] width 11 height 10
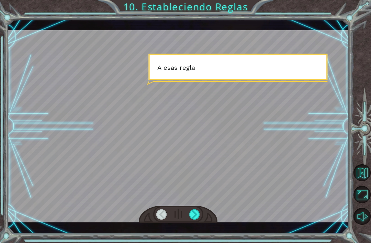
click at [197, 216] on div at bounding box center [194, 214] width 11 height 10
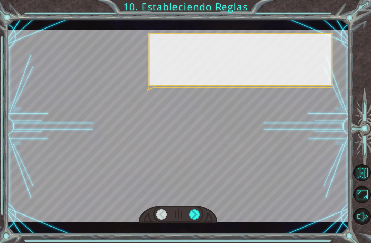
click at [197, 211] on div at bounding box center [194, 214] width 11 height 10
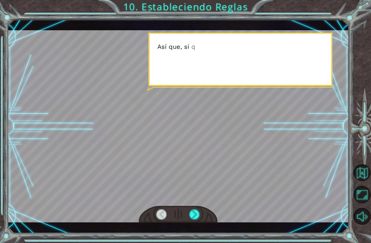
click at [197, 211] on div at bounding box center [194, 214] width 11 height 10
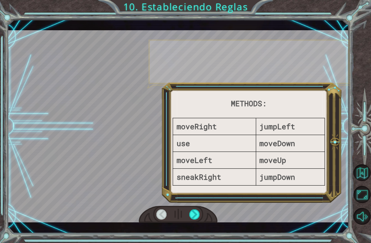
click at [196, 214] on div at bounding box center [194, 214] width 11 height 10
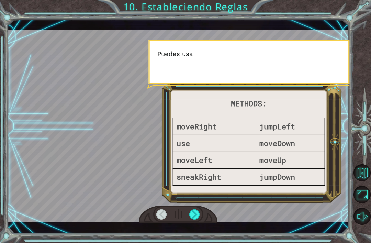
click at [197, 217] on div at bounding box center [194, 214] width 11 height 10
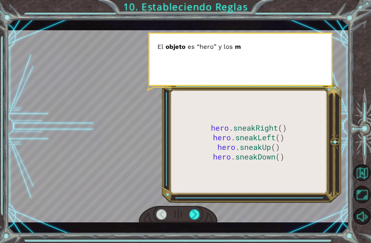
click at [200, 217] on div at bounding box center [194, 214] width 11 height 10
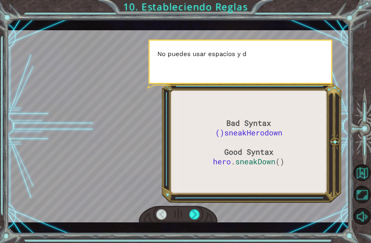
click at [195, 214] on div at bounding box center [194, 214] width 11 height 10
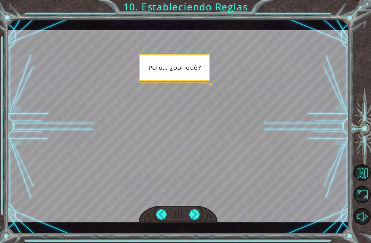
click at [197, 214] on div at bounding box center [194, 214] width 11 height 10
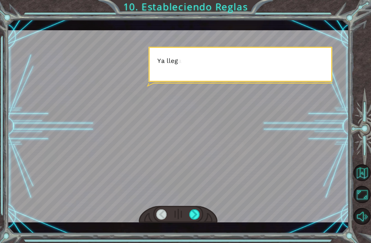
click at [198, 215] on div at bounding box center [194, 214] width 11 height 10
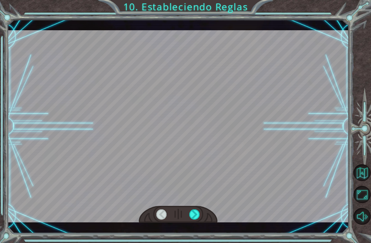
click at [198, 215] on div at bounding box center [194, 214] width 11 height 10
click at [194, 219] on div at bounding box center [194, 214] width 11 height 10
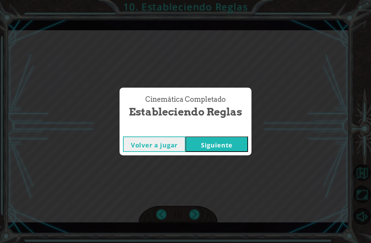
click at [194, 216] on div "Cinemática Completado Estableciendo Reglas Volver a jugar [GEOGRAPHIC_DATA]" at bounding box center [185, 121] width 371 height 243
click at [194, 218] on div "Cinemática Completado Estableciendo Reglas Volver a jugar [GEOGRAPHIC_DATA]" at bounding box center [185, 121] width 371 height 243
click at [227, 146] on button "Siguiente" at bounding box center [216, 143] width 62 height 15
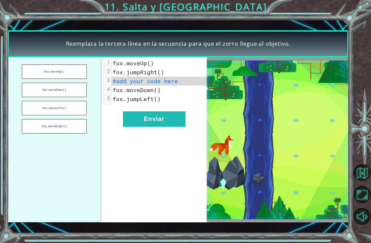
click at [304, 88] on img at bounding box center [278, 139] width 142 height 158
click at [79, 90] on button "fox.moveDown()" at bounding box center [54, 89] width 65 height 15
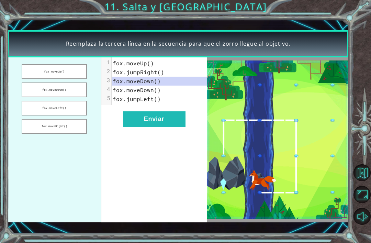
click at [159, 119] on button "Enviar" at bounding box center [154, 118] width 62 height 15
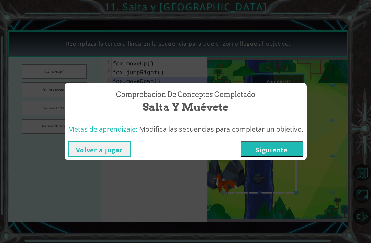
click at [276, 153] on button "Siguiente" at bounding box center [272, 148] width 62 height 15
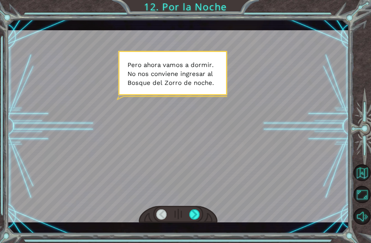
click at [197, 217] on div at bounding box center [194, 214] width 11 height 10
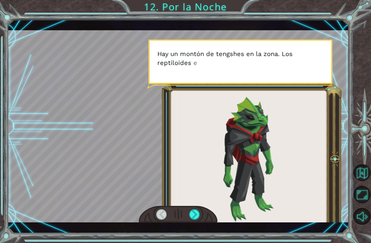
click at [197, 216] on div at bounding box center [194, 214] width 11 height 10
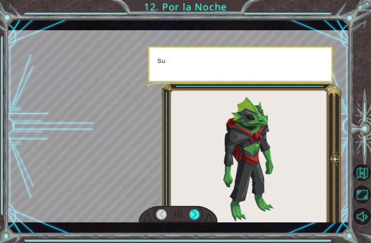
click at [194, 213] on div at bounding box center [194, 214] width 11 height 10
click at [199, 218] on div at bounding box center [194, 214] width 11 height 10
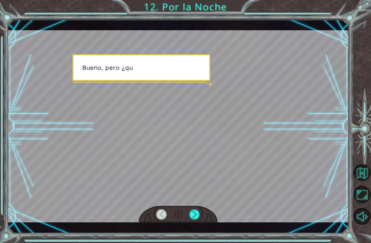
click at [199, 218] on div at bounding box center [194, 214] width 11 height 10
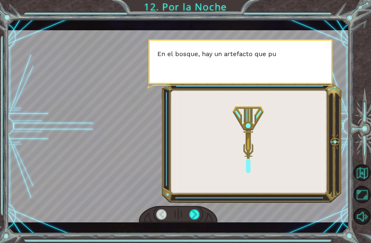
click at [196, 215] on div at bounding box center [194, 214] width 11 height 10
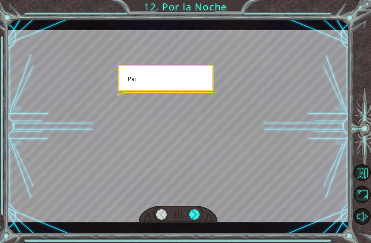
click at [197, 219] on div at bounding box center [194, 214] width 11 height 10
click at [197, 213] on div at bounding box center [194, 214] width 11 height 10
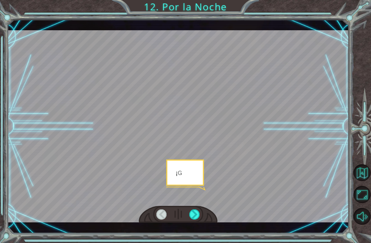
click at [197, 213] on div at bounding box center [194, 214] width 11 height 10
click at [197, 212] on div at bounding box center [194, 214] width 11 height 10
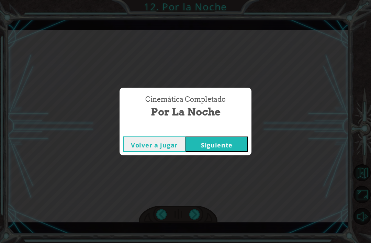
click at [197, 218] on div "Cinemática Completado Por la Noche Volver a jugar [GEOGRAPHIC_DATA]" at bounding box center [185, 121] width 371 height 243
click at [196, 216] on div "Cinemática Completado Por la Noche Volver a jugar [GEOGRAPHIC_DATA]" at bounding box center [185, 121] width 371 height 243
click at [230, 145] on button "Siguiente" at bounding box center [216, 143] width 62 height 15
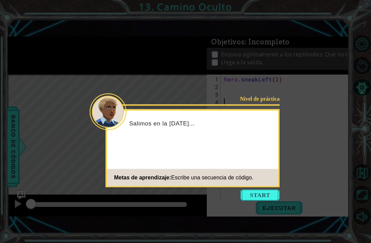
click at [254, 200] on button "Start" at bounding box center [259, 194] width 39 height 11
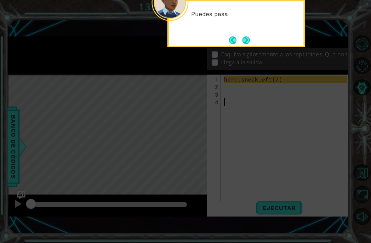
click at [245, 44] on button "Next" at bounding box center [246, 40] width 8 height 8
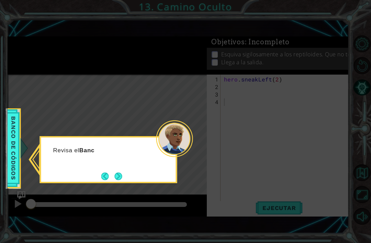
click at [122, 177] on button "Next" at bounding box center [119, 176] width 8 height 8
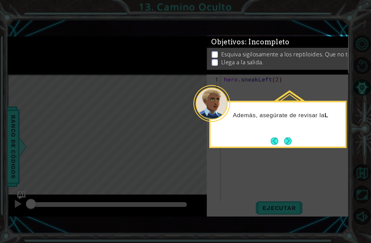
click at [287, 142] on button "Next" at bounding box center [288, 141] width 8 height 8
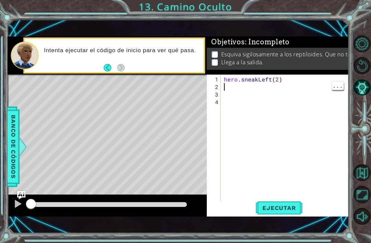
click at [273, 104] on div "hero . sneakLeft ( 2 )" at bounding box center [286, 147] width 128 height 143
click at [276, 91] on div "hero . sneakLeft ( 2 )" at bounding box center [286, 147] width 128 height 143
click at [244, 87] on div "hero . sneakLeft ( 2 )" at bounding box center [286, 147] width 128 height 143
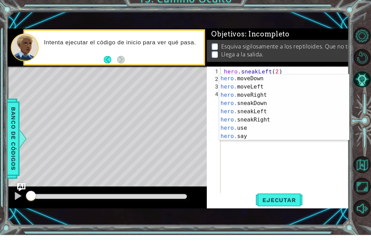
scroll to position [0, 1]
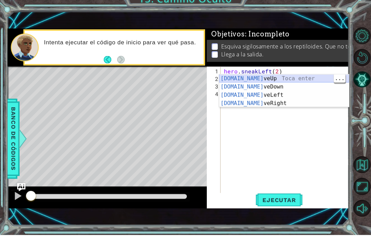
click at [311, 82] on div "[DOMAIN_NAME] veUp Toca enter [DOMAIN_NAME] veDown Toca enter [DOMAIN_NAME] veL…" at bounding box center [284, 106] width 130 height 49
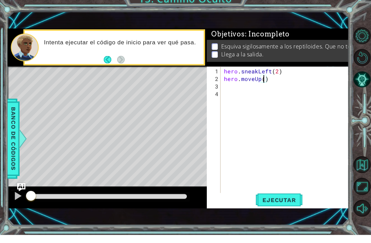
scroll to position [0, 2]
type textarea "hero.moveUp(2)"
click at [57, 91] on div "Level Map" at bounding box center [166, 175] width 317 height 202
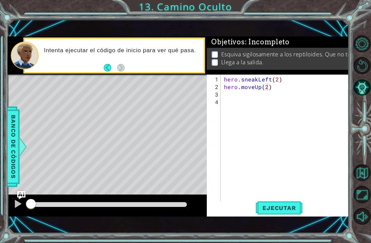
click at [277, 203] on button "Ejecutar" at bounding box center [278, 208] width 47 height 14
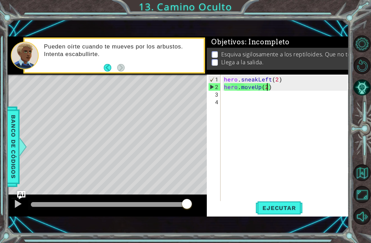
scroll to position [0, 0]
click at [251, 88] on div "hero . sneakLeft ( 2 ) hero . moveUp ( 2 )" at bounding box center [286, 147] width 128 height 143
click at [252, 85] on div "hero . sneakLeft ( 2 ) hero . moveUp ( 2 )" at bounding box center [286, 147] width 128 height 143
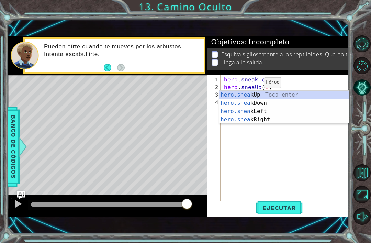
scroll to position [0, 2]
type textarea "hero.sneakUp(2)"
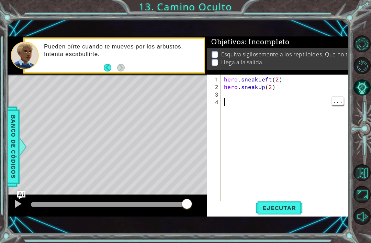
scroll to position [0, 0]
click at [290, 208] on span "Ejecutar" at bounding box center [278, 207] width 47 height 7
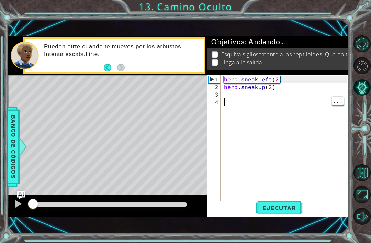
scroll to position [8, 0]
click at [298, 93] on div "hero . sneakLeft ( 2 ) hero . sneakUp ( 2 )" at bounding box center [286, 147] width 128 height 143
click at [303, 99] on div "hero . sneakLeft ( 2 ) hero . sneakUp ( 2 )" at bounding box center [286, 147] width 128 height 143
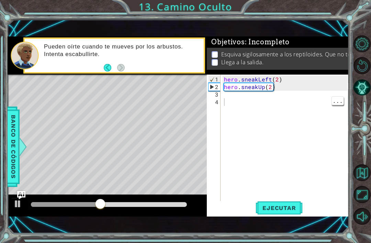
click at [235, 97] on div "hero . sneakLeft ( 2 ) hero . sneakUp ( 2 )" at bounding box center [286, 147] width 128 height 143
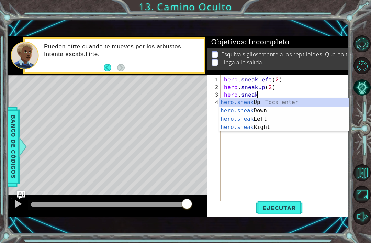
scroll to position [0, 2]
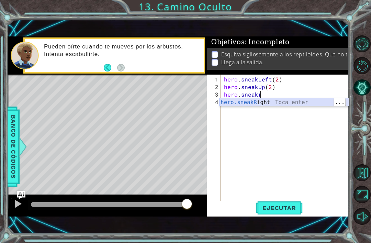
click at [286, 98] on div "hero.sneakR ight Toca enter" at bounding box center [284, 102] width 130 height 8
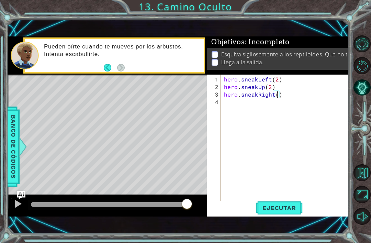
type textarea "hero.sneakRight(2)"
click at [282, 207] on span "Ejecutar" at bounding box center [278, 207] width 47 height 7
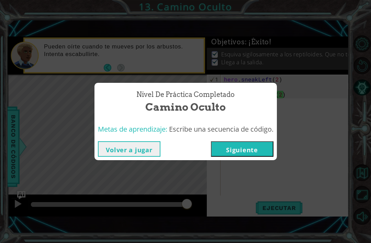
click at [256, 148] on button "Siguiente" at bounding box center [242, 148] width 62 height 15
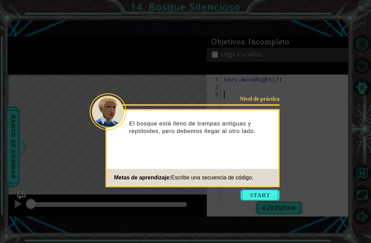
click at [261, 196] on button "Start" at bounding box center [259, 194] width 39 height 11
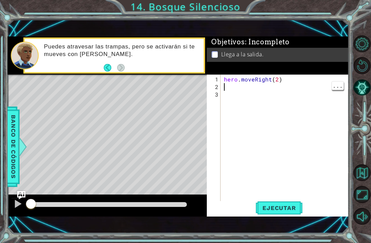
click at [227, 95] on div "hero . moveRight ( 2 )" at bounding box center [286, 147] width 128 height 143
click at [227, 87] on div "hero . moveRight ( 2 )" at bounding box center [286, 147] width 128 height 143
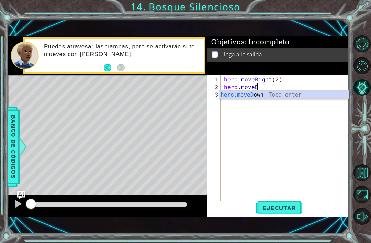
scroll to position [0, 2]
click at [263, 94] on div "hero.moveD own Toca enter" at bounding box center [284, 103] width 130 height 25
type textarea "hero.moveDown(1)"
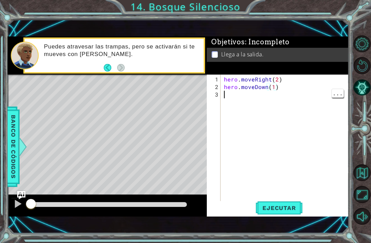
scroll to position [0, 0]
type textarea "g"
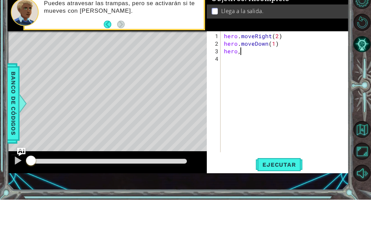
scroll to position [0, 0]
type textarea "her"
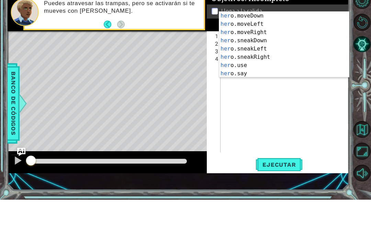
scroll to position [0, 0]
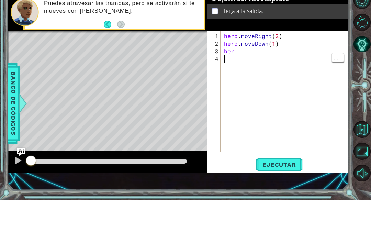
click at [246, 76] on div "hero . moveRight ( 2 ) hero . moveDown ( 1 ) her" at bounding box center [286, 144] width 128 height 136
click at [243, 76] on div "hero . moveRight ( 2 ) hero . moveDown ( 1 ) her" at bounding box center [286, 144] width 128 height 136
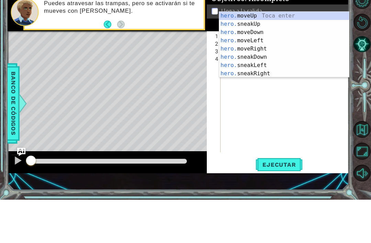
scroll to position [0, 1]
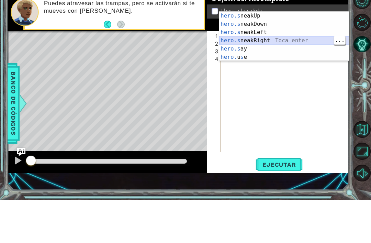
click at [279, 55] on div "hero.s neakUp Toca enter hero.s neakDown Toca enter hero.s neakLeft Toca enter …" at bounding box center [284, 88] width 130 height 66
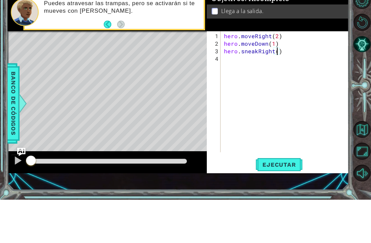
type textarea "hero.sneakRight(2)"
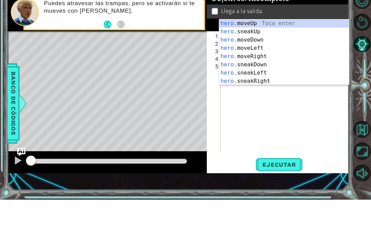
scroll to position [0, 1]
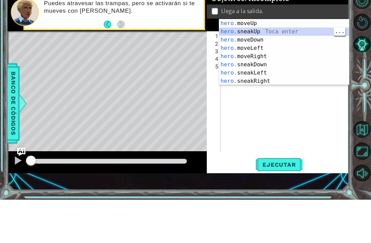
click at [292, 62] on div "hero. moveUp Toca enter hero. sneakUp Toca enter hero. moveDown Toca enter hero…" at bounding box center [284, 103] width 130 height 82
type textarea "hero.sneakUp(1)"
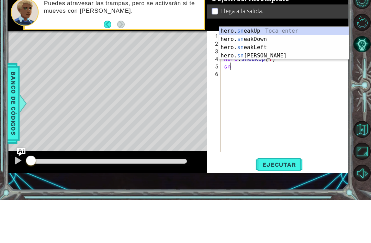
scroll to position [0, 0]
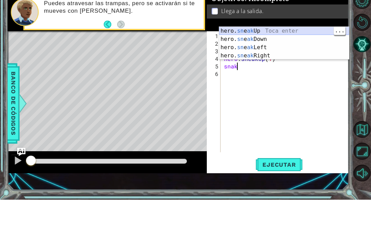
click at [270, 70] on div "hero. sn e ak Up Toca enter hero. sn e ak Down Toca enter hero. sn e ak Left To…" at bounding box center [284, 94] width 130 height 49
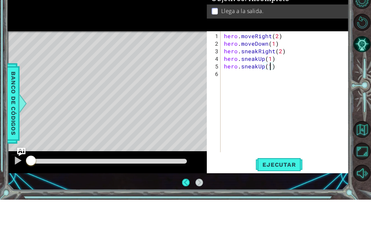
scroll to position [22, 0]
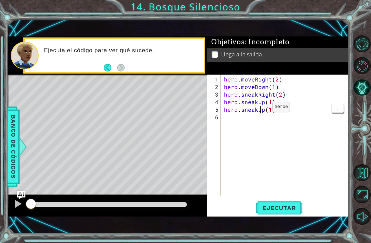
click at [259, 108] on div "hero . moveRight ( 2 ) hero . moveDown ( 1 ) hero . sneakRight ( 2 ) hero . sne…" at bounding box center [286, 144] width 128 height 136
click at [262, 108] on div "hero . moveRight ( 2 ) hero . moveDown ( 1 ) hero . sneakRight ( 2 ) hero . sne…" at bounding box center [286, 144] width 128 height 136
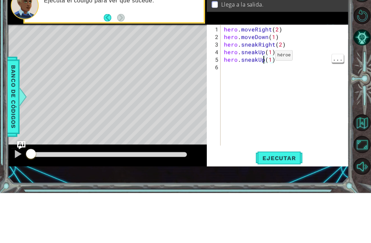
click at [263, 76] on div "hero . moveRight ( 2 ) hero . moveDown ( 1 ) hero . sneakRight ( 2 ) hero . sne…" at bounding box center [286, 144] width 128 height 136
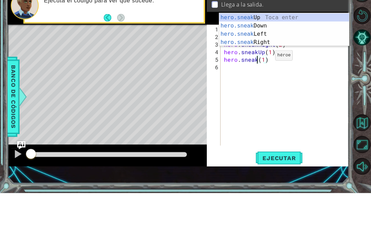
scroll to position [0, 2]
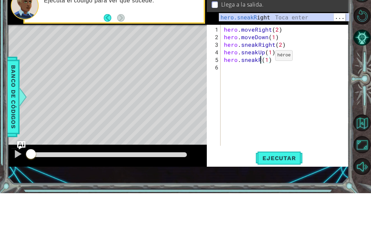
click at [281, 63] on div "hero.sneakR ight Toca enter" at bounding box center [284, 75] width 130 height 25
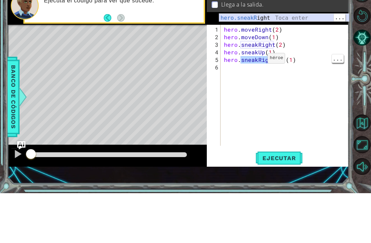
scroll to position [0, 2]
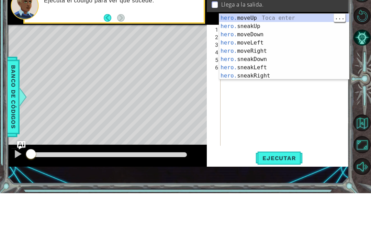
click at [286, 48] on div "Llega a la salida." at bounding box center [278, 55] width 142 height 14
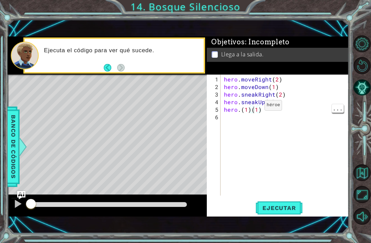
click at [261, 106] on div "hero . moveRight ( 2 ) hero . moveDown ( 1 ) hero . sneakRight ( 2 ) hero . sne…" at bounding box center [286, 144] width 128 height 136
type textarea "hero.(1)"
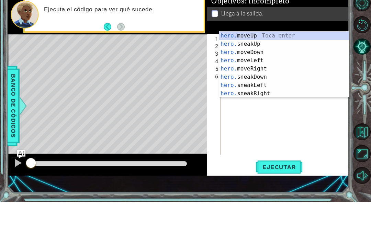
scroll to position [0, 1]
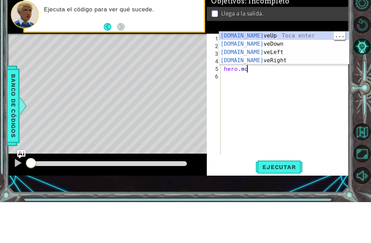
click at [285, 72] on div "[DOMAIN_NAME] veUp Toca enter [DOMAIN_NAME] veDown Toca enter [DOMAIN_NAME] veL…" at bounding box center [284, 96] width 130 height 49
type textarea "hero.moveUp(1)"
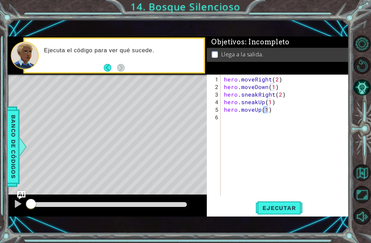
click at [281, 208] on span "Ejecutar" at bounding box center [278, 207] width 47 height 7
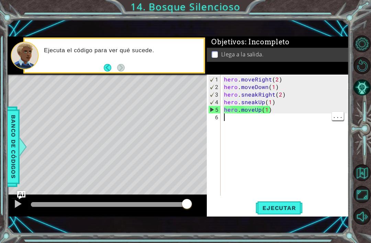
scroll to position [0, 0]
click at [246, 120] on div "hero . moveRight ( 2 ) hero . moveDown ( 1 ) hero . sneakRight ( 2 ) hero . sne…" at bounding box center [286, 144] width 128 height 136
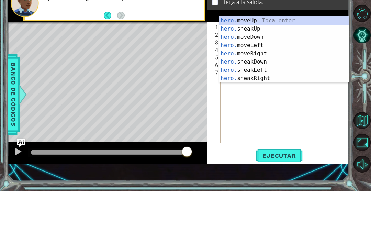
scroll to position [0, 1]
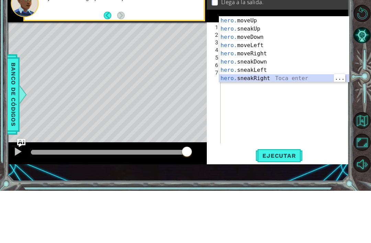
click at [279, 79] on div "hero. moveUp Toca enter hero. sneakUp Toca enter hero. moveDown Toca enter hero…" at bounding box center [284, 110] width 130 height 82
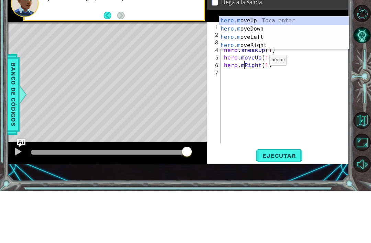
scroll to position [0, 1]
type textarea "hero.moveRight(1)"
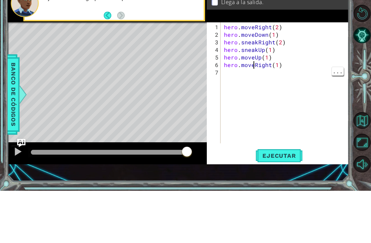
scroll to position [0, 0]
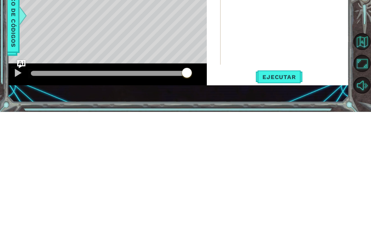
click at [286, 204] on span "Ejecutar" at bounding box center [278, 207] width 47 height 7
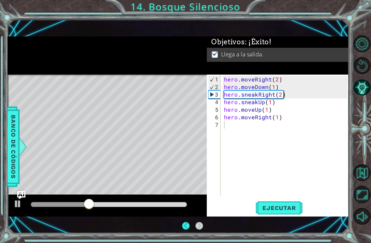
scroll to position [13, 0]
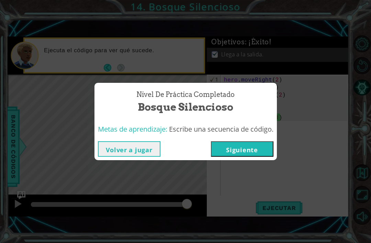
click at [240, 144] on button "Siguiente" at bounding box center [242, 148] width 62 height 15
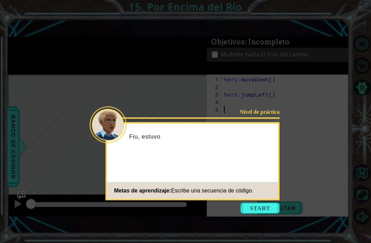
click at [269, 203] on button "Start" at bounding box center [259, 208] width 39 height 11
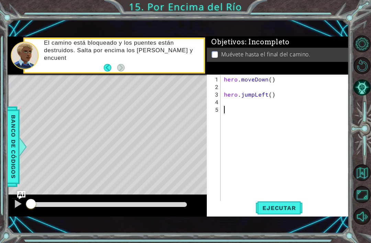
type textarea "hero.jumpLeft()"
click at [232, 84] on div "hero . moveDown ( ) hero . jumpLeft ( )" at bounding box center [286, 147] width 128 height 143
click at [269, 84] on div "hero . moveDown ( ) hero . jumpLeft ( )" at bounding box center [286, 147] width 128 height 143
click at [272, 80] on div "hero . moveDown ( ) hero . jumpLeft ( )" at bounding box center [286, 147] width 128 height 143
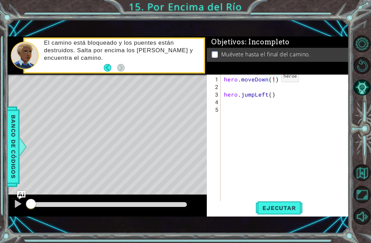
type textarea "hero.jumpLeft()"
click at [269, 97] on div "hero . moveDown ( 1 ) hero . jumpLeft ( )" at bounding box center [286, 147] width 128 height 143
type textarea "hero.jumpLeft(1)"
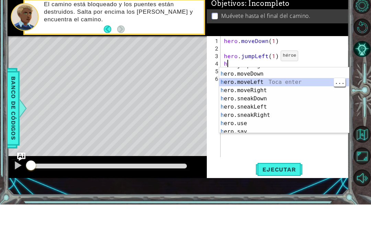
scroll to position [47, 0]
click at [259, 100] on div "h ero.jumpRight Toca enter h ero.moveDown Toca enter h ero.moveLeft Toca enter …" at bounding box center [284, 141] width 130 height 82
type textarea "hero.moveLeft(1)"
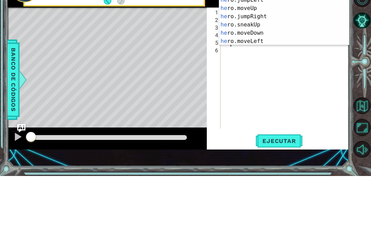
scroll to position [0, 0]
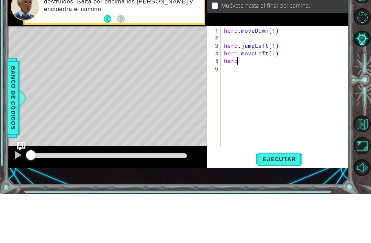
type textarea "hero."
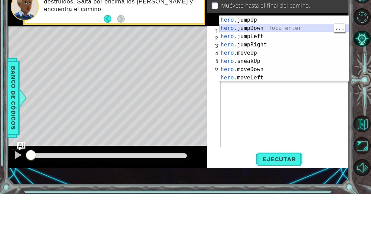
click at [294, 65] on div "hero. jumpUp Toca enter hero. jumpDown Toca enter hero. jumpLeft Toca enter her…" at bounding box center [284, 106] width 130 height 82
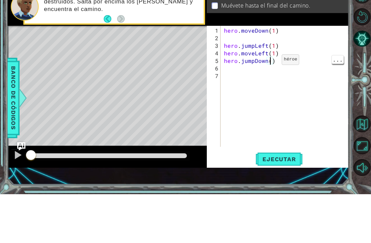
type textarea "hero.jumpDown(1)"
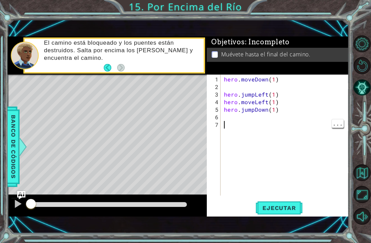
click at [237, 123] on div "hero . moveDown ( 1 ) hero . jumpLeft ( 1 ) hero . moveLeft ( 1 ) hero . jumpDo…" at bounding box center [286, 144] width 128 height 136
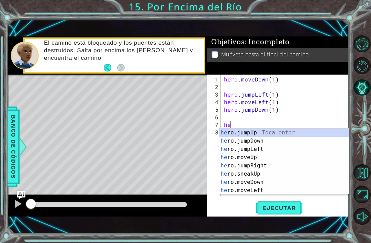
scroll to position [0, 0]
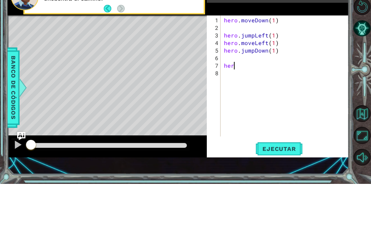
type textarea "hero"
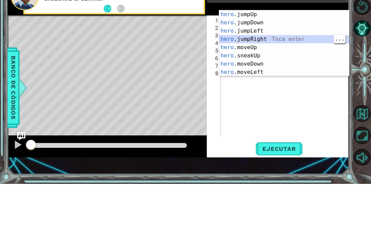
click at [263, 69] on div "hero .jumpUp Toca enter hero .jumpDown Toca enter hero .jumpLeft Toca enter her…" at bounding box center [284, 110] width 130 height 82
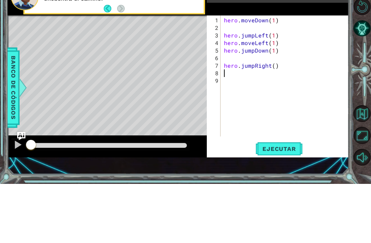
scroll to position [0, 0]
click at [272, 76] on div "hero . moveDown ( 1 ) hero . jumpLeft ( 1 ) hero . moveLeft ( 1 ) hero . jumpDo…" at bounding box center [286, 144] width 128 height 136
type textarea "hero.jumpRight(1)"
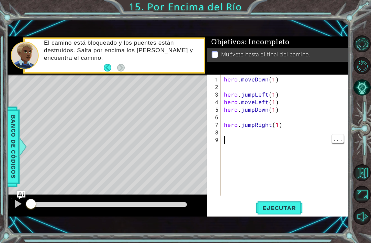
click at [243, 134] on div "hero . moveDown ( 1 ) hero . jumpLeft ( 1 ) hero . moveLeft ( 1 ) hero . jumpDo…" at bounding box center [286, 144] width 128 height 136
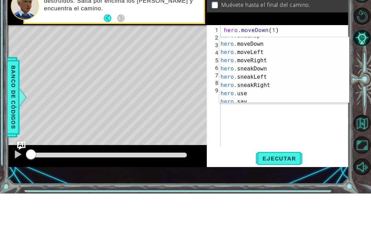
scroll to position [49, 0]
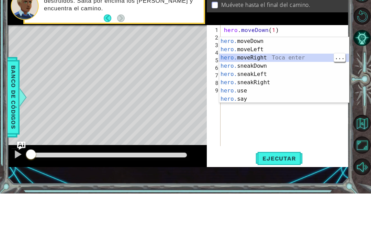
click at [281, 86] on div "hero. moveDown Toca enter hero. moveLeft Toca enter hero. moveRight Toca enter …" at bounding box center [284, 127] width 130 height 82
type textarea "hero.moveRight(1)"
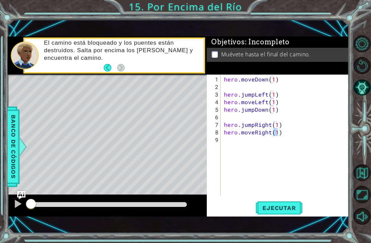
click at [293, 208] on span "Ejecutar" at bounding box center [278, 207] width 47 height 7
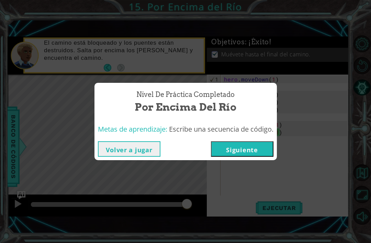
click at [253, 146] on button "Siguiente" at bounding box center [242, 148] width 62 height 15
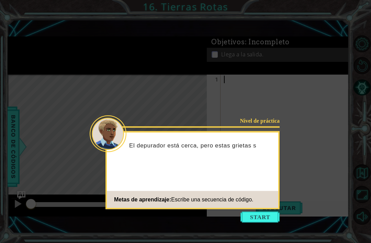
click at [254, 211] on button "Start" at bounding box center [259, 216] width 39 height 11
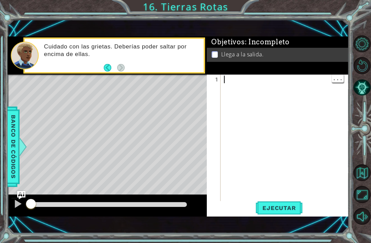
click at [219, 83] on div "1" at bounding box center [214, 80] width 12 height 8
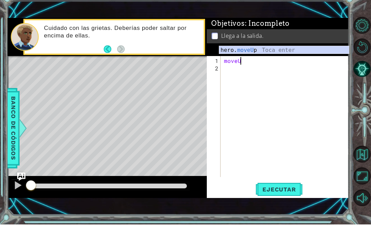
scroll to position [0, 1]
click at [288, 65] on div "hero. moveU p Toca enter" at bounding box center [284, 77] width 130 height 25
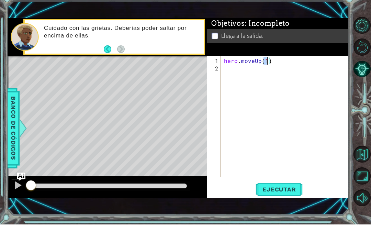
click at [252, 50] on div "Objetivos : Incompleto Llega a la salida." at bounding box center [278, 55] width 142 height 38
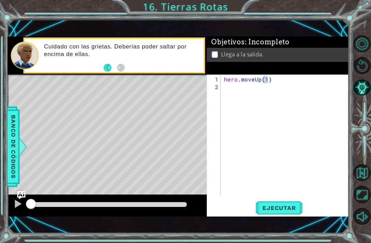
click at [287, 206] on span "Ejecutar" at bounding box center [278, 207] width 47 height 7
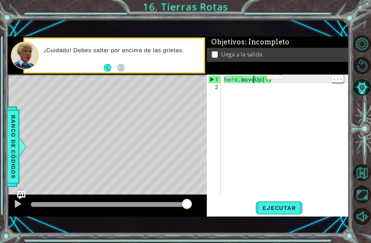
click at [251, 80] on div "hero . moveUp ( 1 )" at bounding box center [286, 144] width 128 height 136
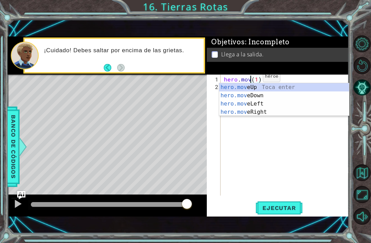
scroll to position [0, 2]
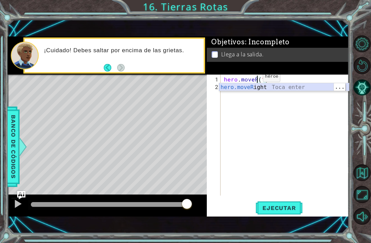
click at [249, 90] on div "hero.moveR ight Toca enter" at bounding box center [284, 95] width 130 height 25
type textarea "hero.moveRight(1)(1)"
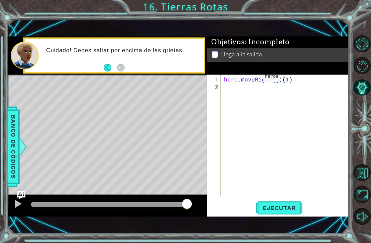
scroll to position [0, 0]
click at [290, 84] on div "hero . moveRight ( 1 ) ( 1 )" at bounding box center [286, 144] width 128 height 136
type textarea "hero.moveRight(1)"
click at [268, 202] on button "Ejecutar" at bounding box center [278, 208] width 47 height 14
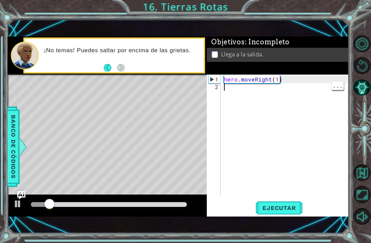
click at [228, 102] on div "hero . moveRight ( 1 )" at bounding box center [286, 144] width 128 height 136
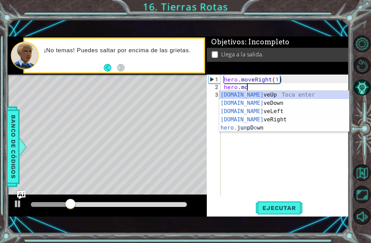
scroll to position [0, 1]
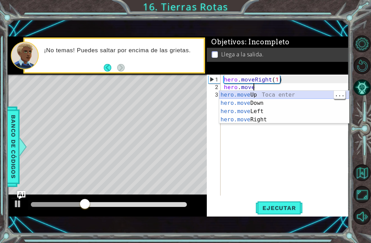
click at [296, 95] on div "hero.move Up Toca enter hero.move Down Toca enter hero.move Left Toca enter her…" at bounding box center [284, 115] width 130 height 49
type textarea "hero.moveUp(1)"
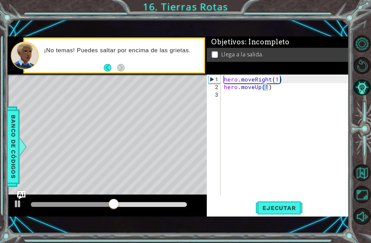
click at [275, 203] on button "Ejecutar" at bounding box center [278, 208] width 47 height 14
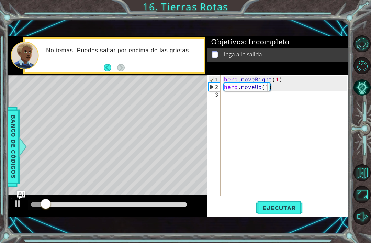
scroll to position [0, 0]
click at [261, 103] on div "hero . moveRight ( 1 ) hero . moveUp ( 1 )" at bounding box center [286, 144] width 128 height 136
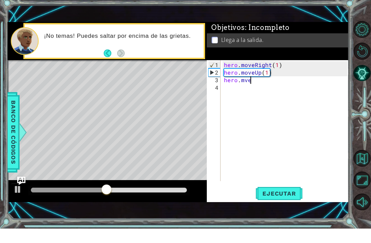
scroll to position [0, 1]
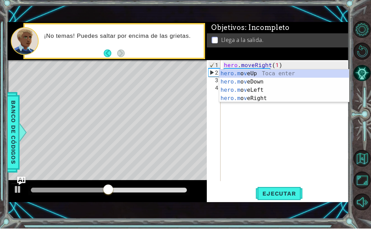
type textarea "hero.m"
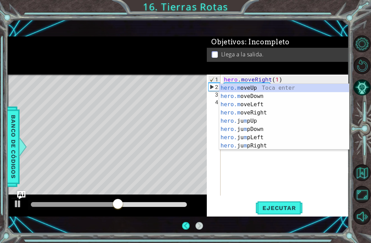
scroll to position [9, 0]
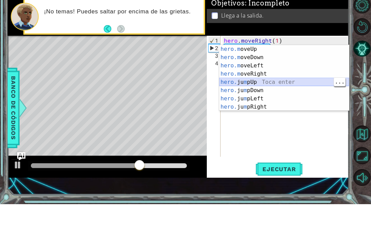
click at [277, 84] on div "hero.m oveUp Toca enter hero.m oveDown Toca enter hero.m oveLeft Toca enter her…" at bounding box center [284, 125] width 130 height 82
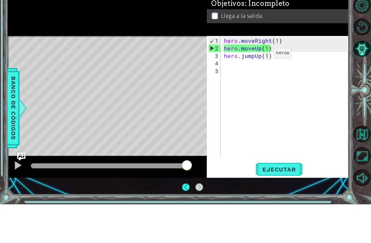
scroll to position [22, 0]
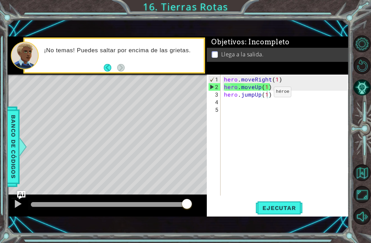
type textarea "hero.jumpUp(1)"
click at [292, 206] on span "Ejecutar" at bounding box center [278, 207] width 47 height 7
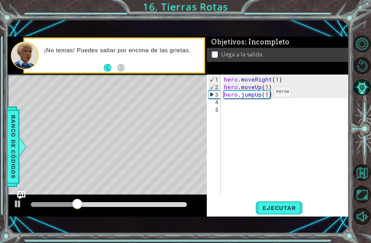
scroll to position [0, 0]
click at [244, 112] on div "hero . moveRight ( 1 ) hero . moveUp ( 1 ) hero . jumpUp ( 1 )" at bounding box center [286, 144] width 128 height 136
click at [235, 99] on div "hero . moveRight ( 1 ) hero . moveUp ( 1 ) hero . jumpUp ( 1 )" at bounding box center [286, 144] width 128 height 136
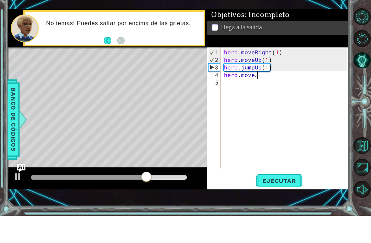
scroll to position [0, 1]
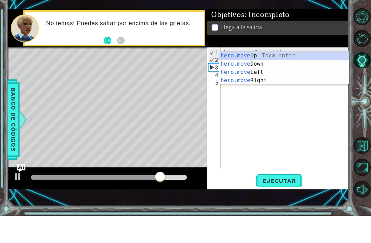
type textarea "hero.mov"
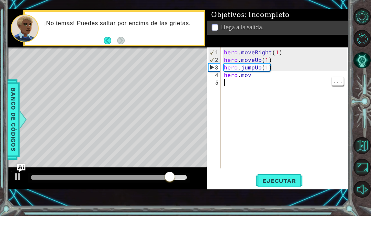
type textarea "hero.mov"
click at [270, 78] on div "hero . moveRight ( 1 ) hero . moveUp ( 1 ) hero . jumpUp ( 1 ) hero . mov" at bounding box center [286, 144] width 128 height 136
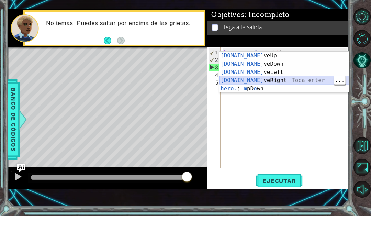
click at [286, 83] on div "[DOMAIN_NAME] veUp Toca enter [DOMAIN_NAME] veDown Toca enter [DOMAIN_NAME] veL…" at bounding box center [284, 108] width 130 height 58
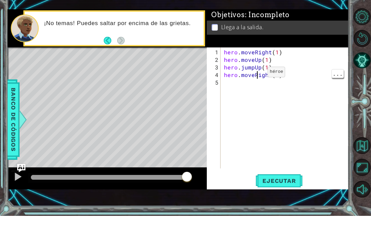
click at [256, 76] on div "hero . moveRight ( 1 ) hero . moveUp ( 1 ) hero . jumpUp ( 1 ) hero . moveRight…" at bounding box center [286, 144] width 128 height 136
click at [254, 76] on div "hero . moveRight ( 1 ) hero . moveUp ( 1 ) hero . jumpUp ( 1 ) hero . moveRight…" at bounding box center [286, 144] width 128 height 136
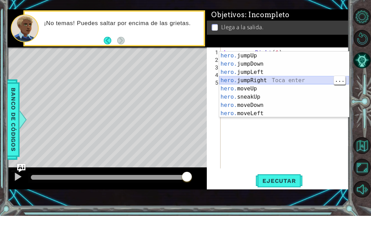
click at [302, 79] on div "hero. jumpUp Toca enter hero. jumpDown Toca enter hero. jumpLeft Toca enter her…" at bounding box center [284, 120] width 130 height 82
type textarea "hero.jumpRight()(1)"
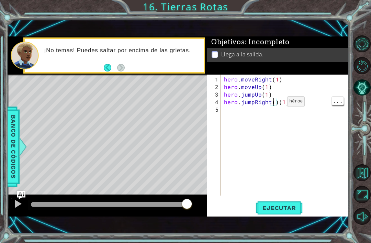
click at [277, 105] on div "hero . moveRight ( 1 ) hero . moveUp ( 1 ) hero . jumpUp ( 1 ) hero . jumpRight…" at bounding box center [286, 144] width 128 height 136
type textarea "hero.jumpRight(1)"
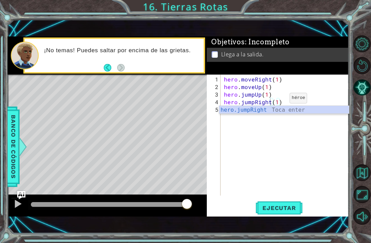
click at [280, 196] on div "hero . moveRight ( 1 ) hero . moveUp ( 1 ) hero . jumpUp ( 1 ) hero . jumpRight…" at bounding box center [286, 144] width 128 height 136
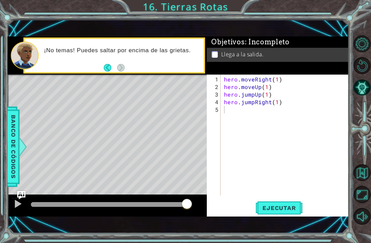
click at [284, 210] on span "Ejecutar" at bounding box center [278, 207] width 47 height 7
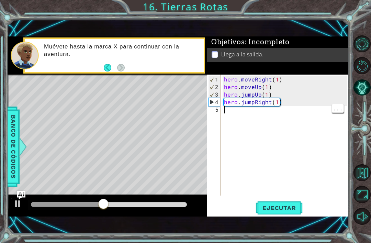
click at [224, 113] on div "hero . moveRight ( 1 ) hero . moveUp ( 1 ) hero . jumpUp ( 1 ) hero . jumpRight…" at bounding box center [286, 144] width 128 height 136
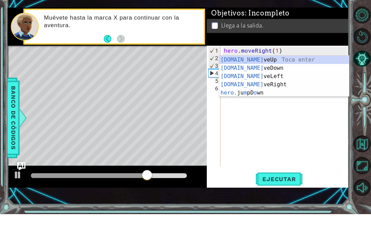
scroll to position [0, 1]
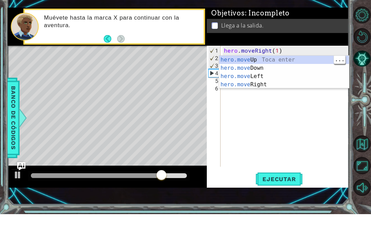
click at [294, 84] on div "hero.move Up Toca enter hero.move Down Toca enter hero.move Left Toca enter her…" at bounding box center [284, 108] width 130 height 49
type textarea "hero.moveUp(1)"
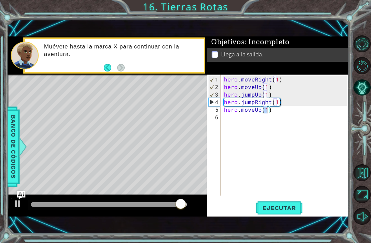
click at [293, 207] on span "Ejecutar" at bounding box center [278, 207] width 47 height 7
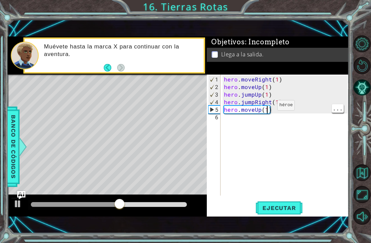
click at [264, 108] on div "hero . moveRight ( 1 ) hero . moveUp ( 1 ) hero . jumpUp ( 1 ) hero . jumpRight…" at bounding box center [286, 144] width 128 height 136
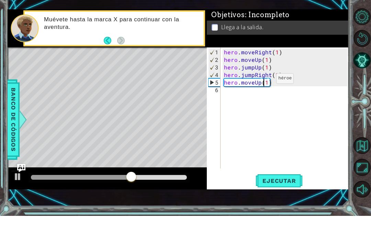
click at [265, 81] on div "hero . moveRight ( 1 ) hero . moveUp ( 1 ) hero . jumpUp ( 1 ) hero . jumpRight…" at bounding box center [286, 144] width 128 height 136
click at [268, 88] on div "hero . moveRight ( 1 ) hero . moveUp ( 1 ) hero . jumpUp ( 1 ) hero . jumpRight…" at bounding box center [286, 144] width 128 height 136
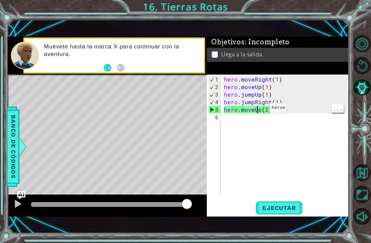
click at [258, 111] on div "hero . moveRight ( 1 ) hero . moveUp ( 1 ) hero . jumpUp ( 1 ) hero . jumpRight…" at bounding box center [286, 144] width 128 height 136
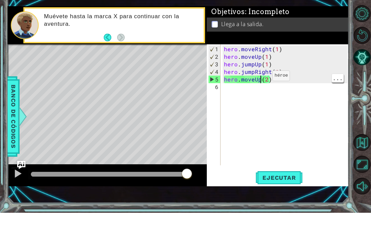
click at [261, 79] on div "hero . moveRight ( 1 ) hero . moveUp ( 1 ) hero . jumpUp ( 1 ) hero . jumpRight…" at bounding box center [286, 144] width 128 height 136
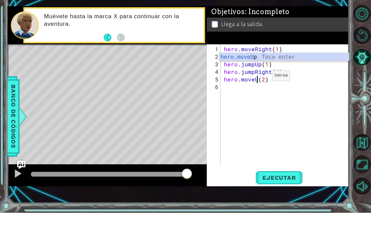
type textarea "hero.move(2)"
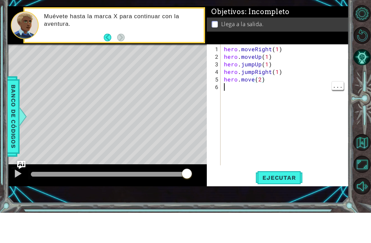
scroll to position [0, 0]
click at [269, 81] on div "hero . moveRight ( 1 ) hero . moveUp ( 1 ) hero . jumpUp ( 1 ) hero . jumpRight…" at bounding box center [286, 144] width 128 height 136
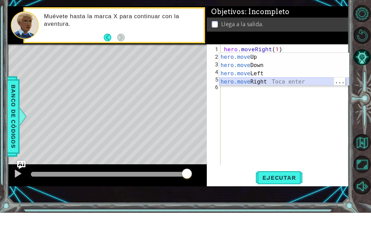
click at [270, 83] on div "hero.move Up Toca enter hero.move Down Toca enter hero.move Left Toca enter her…" at bounding box center [284, 107] width 130 height 49
type textarea "hero.moveRight(1)"
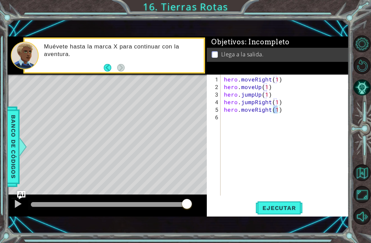
click at [286, 208] on span "Ejecutar" at bounding box center [278, 207] width 47 height 7
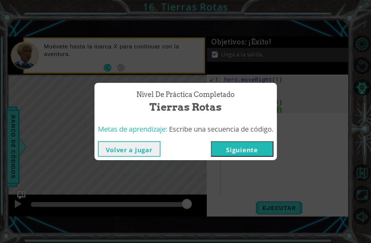
click at [255, 146] on button "Siguiente" at bounding box center [242, 148] width 62 height 15
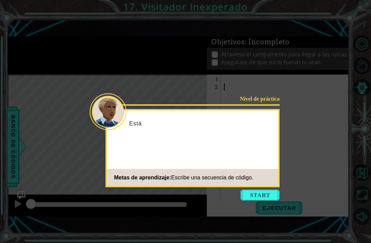
click at [267, 196] on button "Start" at bounding box center [259, 194] width 39 height 11
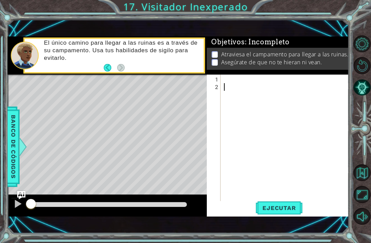
click at [231, 78] on div at bounding box center [286, 147] width 128 height 143
click at [240, 80] on div at bounding box center [286, 147] width 128 height 143
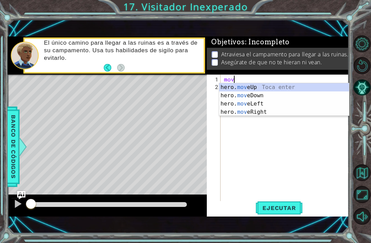
scroll to position [0, 0]
click at [309, 84] on div "hero. move Up Toca enter hero. move Down Toca enter hero. move Left Toca enter …" at bounding box center [284, 107] width 130 height 49
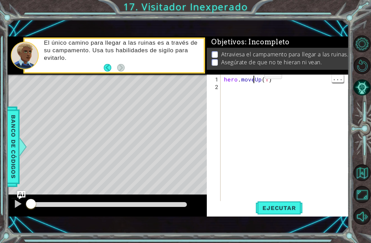
click at [253, 76] on div "hero . moveUp ( 1 )" at bounding box center [284, 138] width 125 height 128
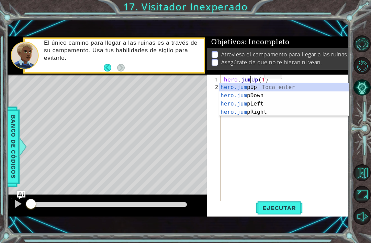
scroll to position [0, 2]
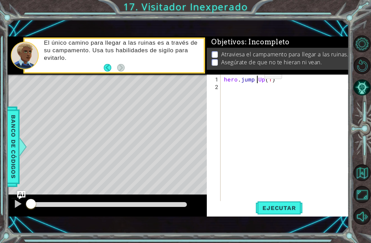
type textarea "hero.jumpUp(1)"
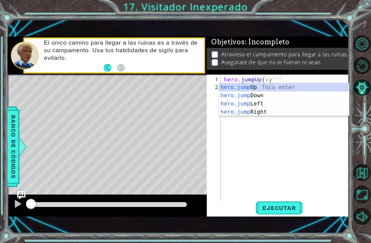
click at [279, 202] on button "Ejecutar" at bounding box center [278, 208] width 47 height 14
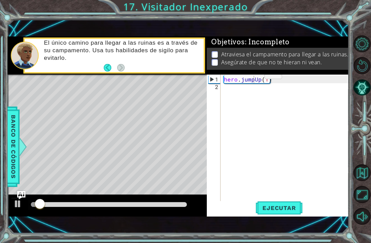
click at [291, 203] on button "Ejecutar" at bounding box center [278, 208] width 47 height 14
click at [248, 102] on div "hero . jumpUp ( 1 )" at bounding box center [286, 147] width 128 height 143
click at [252, 78] on div "hero . jumpUp ( 1 )" at bounding box center [286, 147] width 128 height 143
click at [255, 80] on div "hero . jumpUp ( 1 )" at bounding box center [286, 147] width 128 height 143
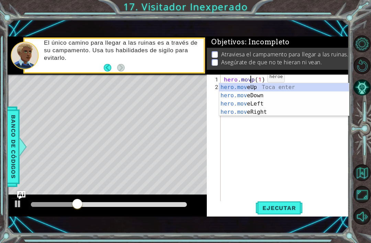
scroll to position [0, 2]
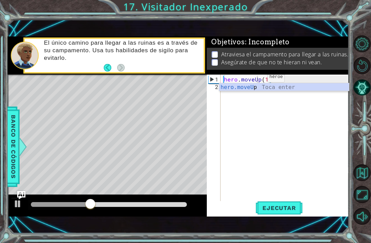
type textarea "hero.moveUp(1)"
click at [285, 223] on div "1 ההההההההההההההההההההההההההההההההההההההההההההההההההההההההההההההההההההההההההההה…" at bounding box center [178, 126] width 341 height 213
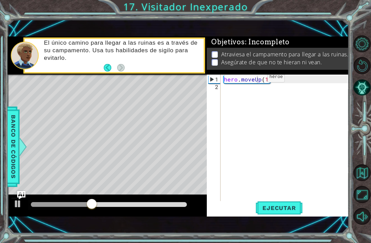
click at [286, 206] on span "Ejecutar" at bounding box center [278, 207] width 47 height 7
click at [259, 97] on div "hero . moveUp ( 1 )" at bounding box center [286, 147] width 128 height 143
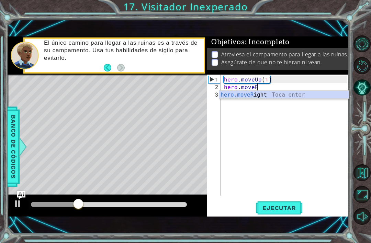
scroll to position [0, 2]
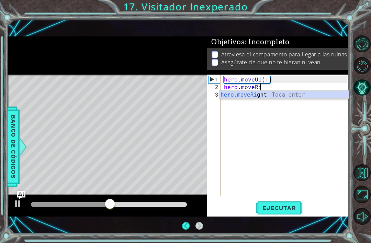
click at [280, 98] on div "hero.moveRi ght Toca enter" at bounding box center [284, 103] width 130 height 25
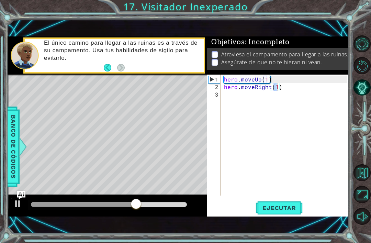
click at [276, 206] on span "Ejecutar" at bounding box center [278, 207] width 47 height 7
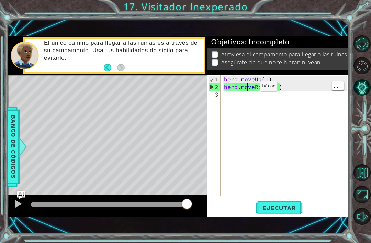
click at [248, 89] on div "hero . moveUp ( 1 ) hero . moveRight ( 1 )" at bounding box center [286, 144] width 128 height 136
click at [250, 86] on div "hero . moveUp ( 1 ) hero . moveRight ( 1 )" at bounding box center [286, 144] width 128 height 136
click at [253, 86] on div "hero . moveUp ( 1 ) hero . moveRight ( 1 )" at bounding box center [286, 144] width 128 height 136
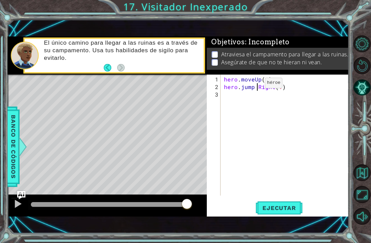
type textarea "hero.jumpRight(1)"
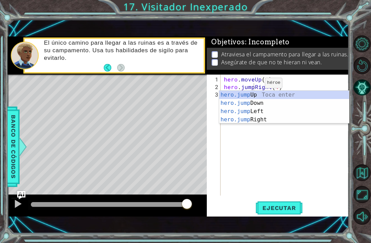
click at [277, 215] on button "Ejecutar" at bounding box center [278, 208] width 47 height 14
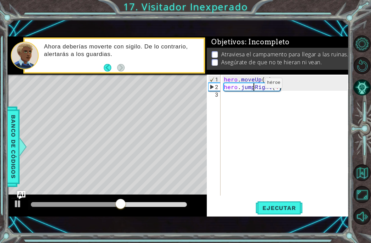
scroll to position [0, 0]
click at [269, 97] on div "hero . moveUp ( 1 ) hero . jumpRight ( 1 )" at bounding box center [286, 144] width 128 height 136
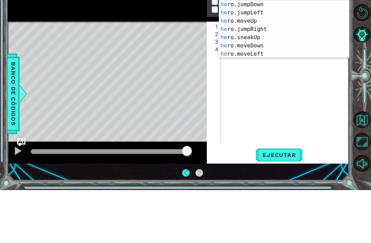
scroll to position [0, 0]
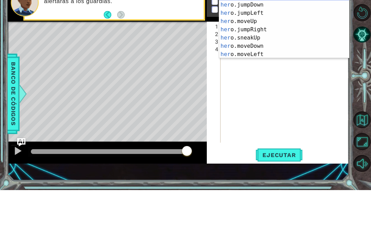
type textarea "hero"
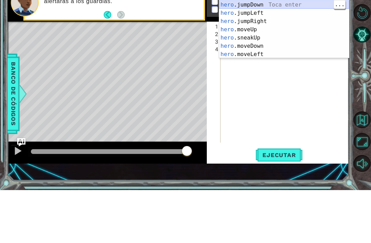
click at [259, 45] on div "hero .jumpUp Toca enter hero .jumpDown Toca enter hero .jumpLeft Toca enter her…" at bounding box center [284, 86] width 130 height 82
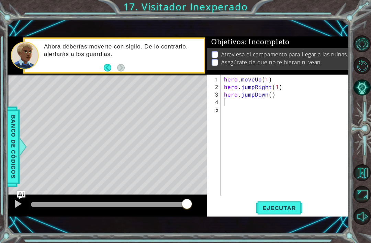
click at [292, 210] on span "Ejecutar" at bounding box center [278, 207] width 47 height 7
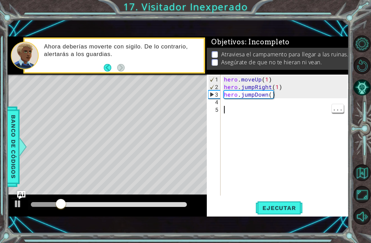
click at [255, 105] on div "hero . moveUp ( 1 ) hero . jumpRight ( 1 ) hero . jumpDown ( )" at bounding box center [286, 144] width 128 height 136
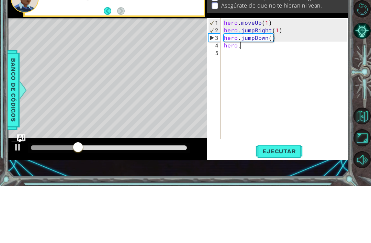
scroll to position [0, 1]
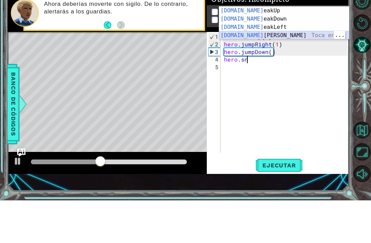
click at [270, 49] on div "[DOMAIN_NAME] eakUp Toca enter [DOMAIN_NAME] eakDown Toca enter [DOMAIN_NAME] e…" at bounding box center [284, 73] width 130 height 49
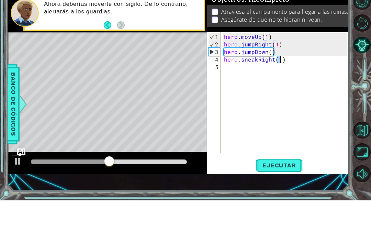
scroll to position [0, 3]
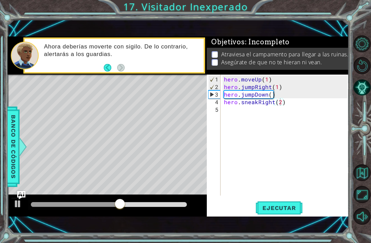
type textarea "hero.sneakRight(2)"
click at [286, 210] on span "Ejecutar" at bounding box center [278, 207] width 47 height 7
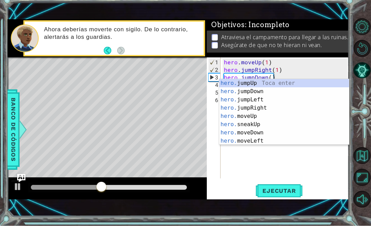
scroll to position [0, 1]
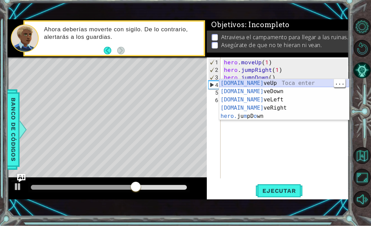
click at [252, 96] on div "[DOMAIN_NAME] veUp Toca enter [DOMAIN_NAME] veDown Toca enter [DOMAIN_NAME] veL…" at bounding box center [284, 125] width 130 height 58
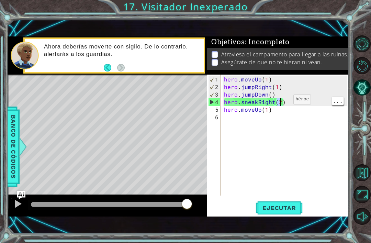
click at [280, 101] on div "hero . moveUp ( 1 ) hero . jumpRight ( 1 ) hero . jumpDown ( ) hero . sneakRigh…" at bounding box center [286, 144] width 128 height 136
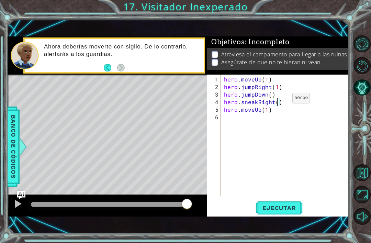
scroll to position [0, 3]
click at [288, 213] on button "Ejecutar" at bounding box center [278, 208] width 47 height 14
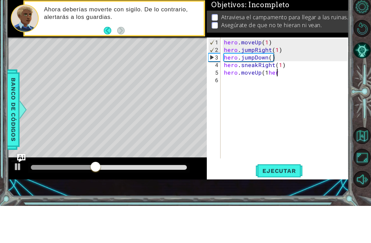
scroll to position [0, 2]
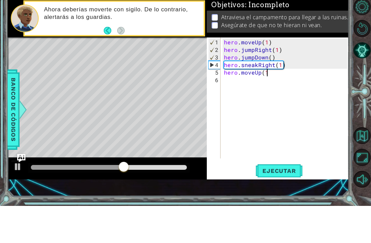
type textarea "hero.moveUp(1)"
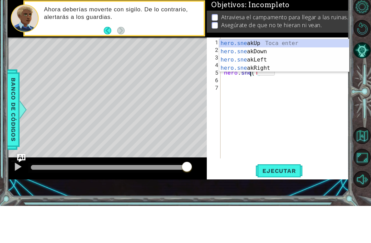
scroll to position [0, 2]
click at [285, 76] on div "hero.sneak Up Toca enter hero.sneak Down Toca enter hero.sneak Left Toca enter …" at bounding box center [284, 100] width 130 height 49
type textarea "hero.sneakUp(1)(1)"
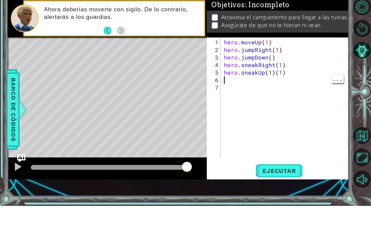
scroll to position [0, 0]
type textarea "hero.sneakUp(1)"
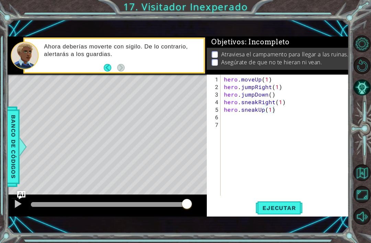
click at [291, 212] on button "Ejecutar" at bounding box center [278, 208] width 47 height 14
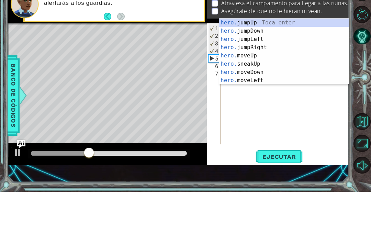
scroll to position [0, 1]
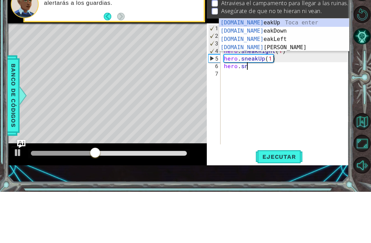
click at [285, 70] on div "[DOMAIN_NAME] eakUp Toca enter [DOMAIN_NAME] eakDown Toca enter [DOMAIN_NAME] e…" at bounding box center [284, 94] width 130 height 49
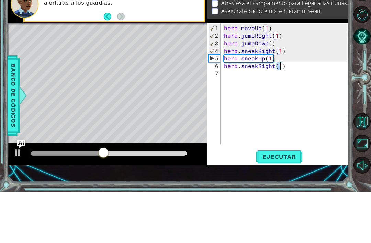
scroll to position [0, 3]
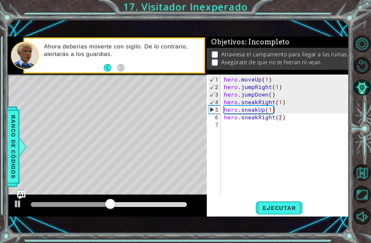
type textarea "hero.sneakRight(2)"
click at [289, 209] on span "Ejecutar" at bounding box center [278, 207] width 47 height 7
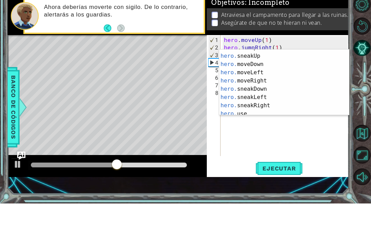
scroll to position [49, 0]
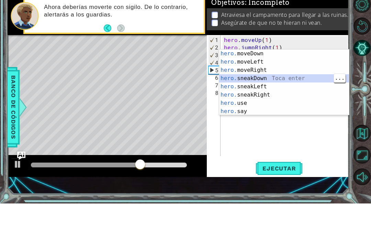
click at [302, 89] on div "hero. moveDown Toca enter hero. moveLeft Toca enter hero. moveRight Toca enter …" at bounding box center [284, 130] width 130 height 82
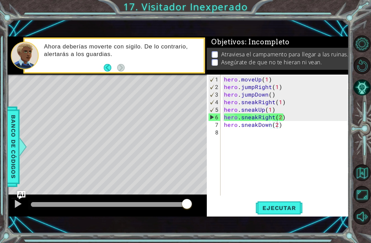
scroll to position [0, 3]
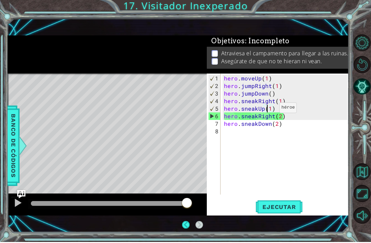
type textarea "hero.sneakRight(2)"
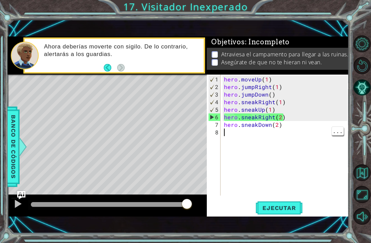
scroll to position [0, 0]
click at [303, 136] on div "hero . moveUp ( 1 ) hero . jumpRight ( 1 ) hero . jumpDown ( ) hero . sneakRigh…" at bounding box center [286, 144] width 128 height 136
click at [272, 107] on div "hero . moveUp ( 1 ) hero . jumpRight ( 1 ) hero . jumpDown ( ) hero . sneakRigh…" at bounding box center [286, 144] width 128 height 136
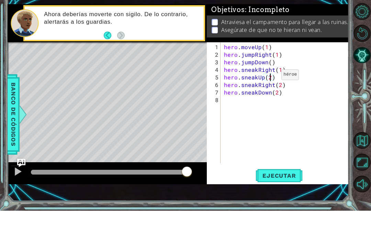
scroll to position [0, 3]
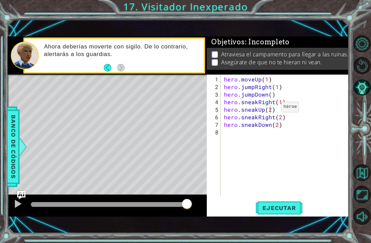
type textarea "hero.sneakUp(2)"
click at [287, 211] on span "Ejecutar" at bounding box center [278, 207] width 47 height 7
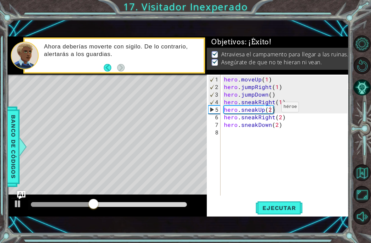
click at [284, 203] on button "Ejecutar" at bounding box center [278, 208] width 47 height 14
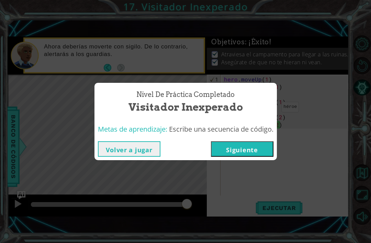
click at [236, 146] on button "Siguiente" at bounding box center [242, 148] width 62 height 15
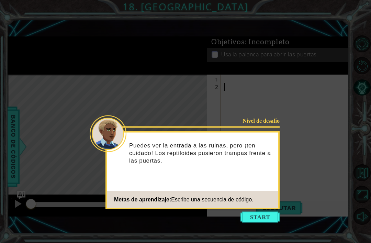
click at [255, 211] on button "Start" at bounding box center [259, 216] width 39 height 11
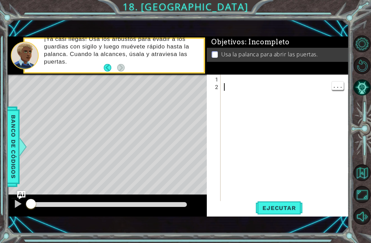
click at [242, 77] on div at bounding box center [286, 147] width 128 height 143
click at [243, 79] on div at bounding box center [286, 147] width 128 height 143
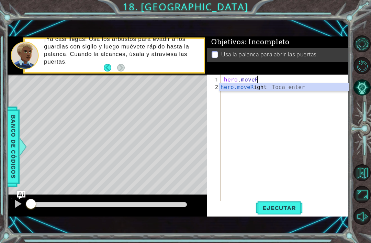
scroll to position [0, 2]
click at [262, 88] on div "hero.moveR ight Toca enter" at bounding box center [284, 95] width 130 height 25
type textarea "hero.moveRight(1)"
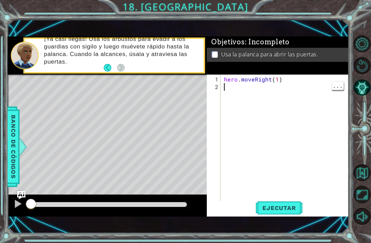
scroll to position [0, 0]
click at [281, 205] on span "Ejecutar" at bounding box center [278, 207] width 47 height 7
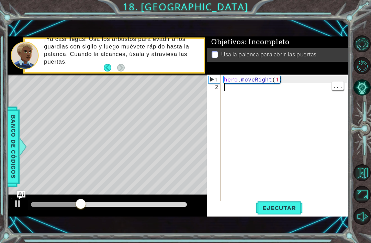
click at [225, 85] on div "hero . moveRight ( 1 )" at bounding box center [286, 147] width 128 height 143
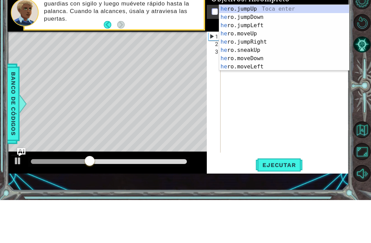
scroll to position [0, 0]
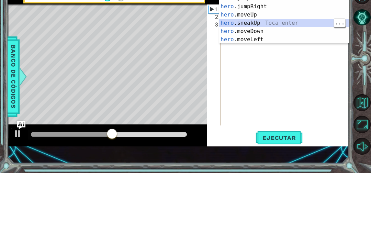
click at [267, 48] on div "hero .jumpUp Toca enter hero .jumpDown Toca enter hero .jumpLeft Toca enter her…" at bounding box center [284, 89] width 130 height 82
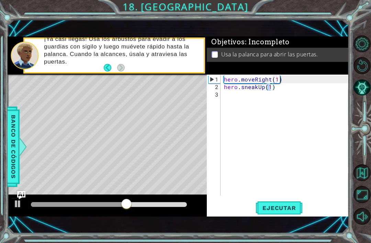
click at [279, 213] on button "Ejecutar" at bounding box center [278, 208] width 47 height 14
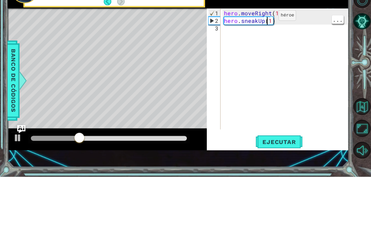
click at [269, 76] on div "hero . moveRight ( 1 ) hero . sneakUp ( 1 )" at bounding box center [286, 144] width 128 height 136
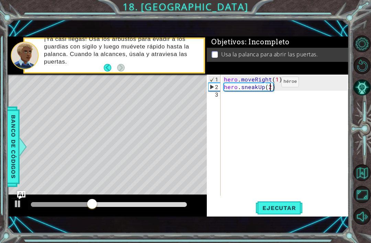
type textarea "hero.sneakUp(2)"
click at [281, 206] on span "Ejecutar" at bounding box center [278, 207] width 47 height 7
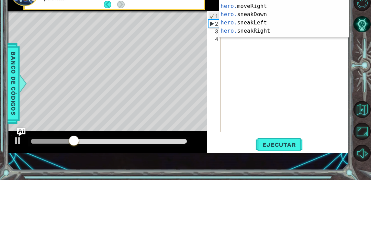
scroll to position [35, 0]
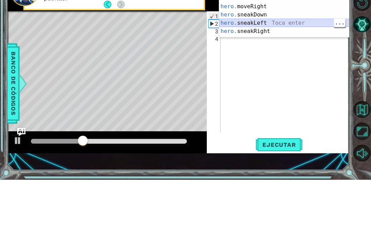
click at [286, 33] on div "hero. moveUp Toca enter hero. sneakUp Toca enter hero. moveDown Toca enter hero…" at bounding box center [284, 74] width 130 height 82
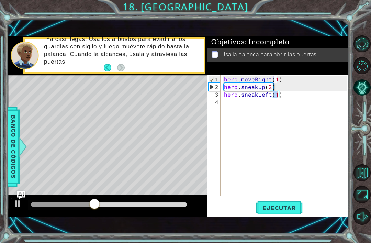
click at [287, 210] on span "Ejecutar" at bounding box center [278, 207] width 47 height 7
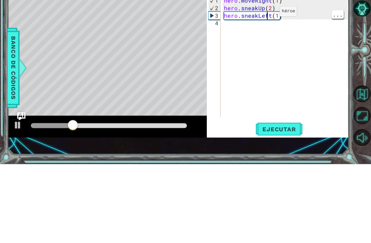
click at [265, 76] on div "hero . moveRight ( 1 ) hero . sneakUp ( 2 ) hero . sneakLeft ( 1 )" at bounding box center [286, 144] width 128 height 136
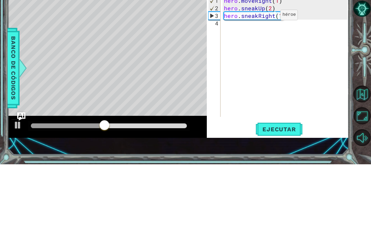
scroll to position [0, 3]
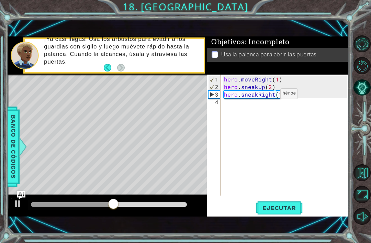
click at [291, 208] on span "Ejecutar" at bounding box center [278, 207] width 47 height 7
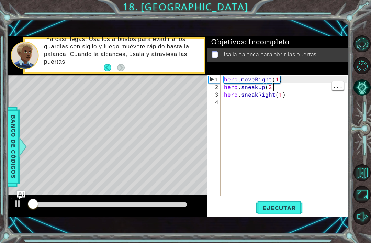
scroll to position [0, 3]
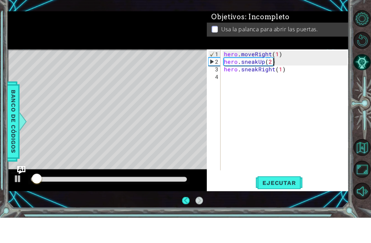
type textarea "hero.sneakRight(1)"
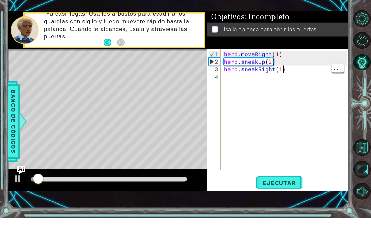
click at [303, 76] on div "hero . moveRight ( 1 ) hero . sneakUp ( 2 ) hero . sneakRight ( 1 )" at bounding box center [286, 144] width 128 height 136
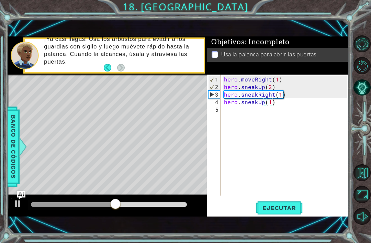
type textarea "hero.sneakUp(1)"
click at [285, 212] on button "Ejecutar" at bounding box center [278, 208] width 47 height 14
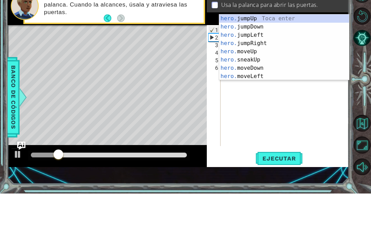
scroll to position [0, 1]
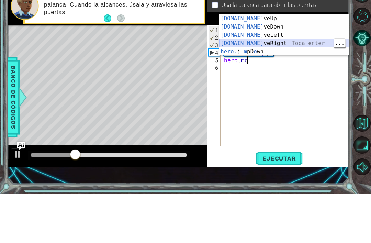
click at [266, 64] on div "[DOMAIN_NAME] veUp Toca enter [DOMAIN_NAME] veDown Toca enter [DOMAIN_NAME] veL…" at bounding box center [284, 93] width 130 height 58
type textarea "hero.moveRight(1)"
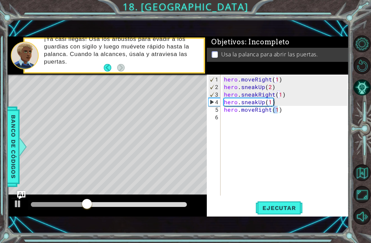
click at [290, 212] on button "Ejecutar" at bounding box center [278, 208] width 47 height 14
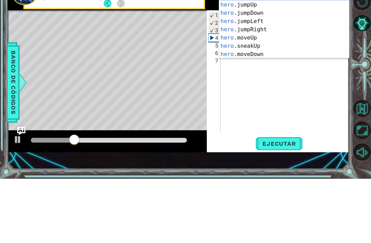
scroll to position [0, 1]
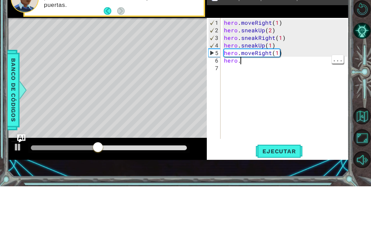
type textarea "hero.moveRight(1)"
click at [256, 76] on div "hero . moveRight ( 1 ) hero . sneakUp ( 2 ) hero . sneakRight ( 1 ) hero . snea…" at bounding box center [286, 144] width 128 height 136
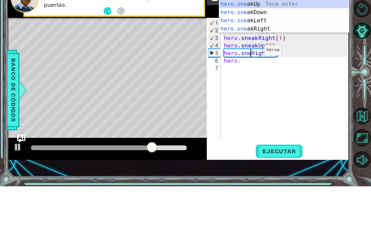
scroll to position [0, 2]
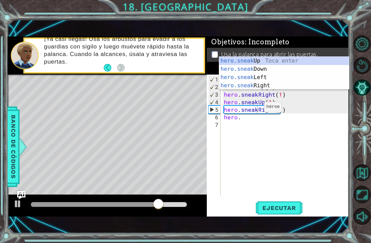
type textarea "hero.sneakRight(1)"
click at [283, 207] on span "Ejecutar" at bounding box center [278, 207] width 47 height 7
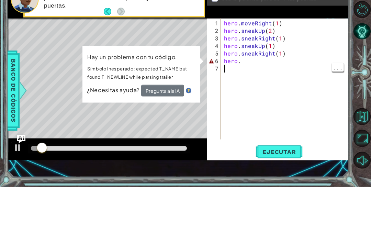
scroll to position [0, 0]
click at [268, 76] on div "hero . moveRight ( 1 ) hero . sneakUp ( 2 ) hero . sneakRight ( 1 ) hero . snea…" at bounding box center [286, 144] width 128 height 136
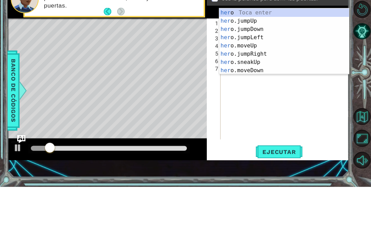
type textarea "h"
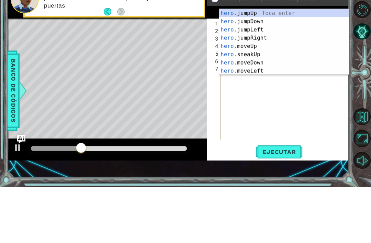
scroll to position [0, 1]
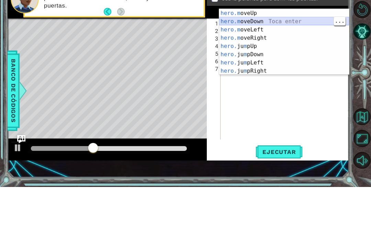
click at [251, 65] on div "hero.m oveUp Toca enter hero.m oveDown Toca enter hero.m oveLeft Toca enter her…" at bounding box center [284, 106] width 130 height 82
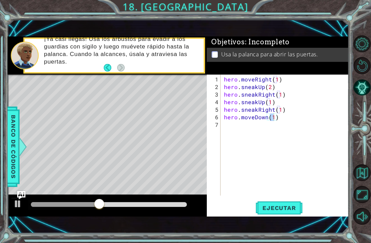
click at [278, 213] on button "Ejecutar" at bounding box center [278, 208] width 47 height 14
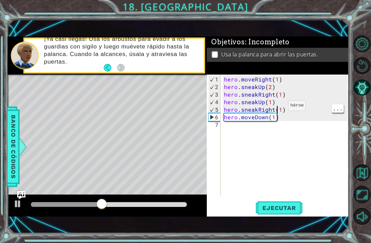
click at [280, 108] on div "hero . moveRight ( 1 ) hero . sneakUp ( 2 ) hero . sneakRight ( 1 ) hero . snea…" at bounding box center [286, 144] width 128 height 136
click at [284, 213] on button "Ejecutar" at bounding box center [278, 208] width 47 height 14
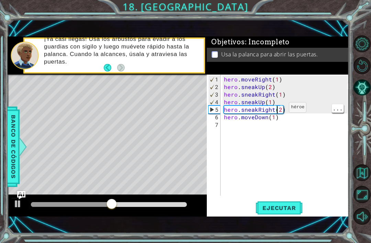
click at [277, 110] on div "hero . moveRight ( 1 ) hero . sneakUp ( 2 ) hero . sneakRight ( 1 ) hero . snea…" at bounding box center [286, 144] width 128 height 136
click at [280, 108] on div "hero . moveRight ( 1 ) hero . sneakUp ( 2 ) hero . sneakRight ( 1 ) hero . snea…" at bounding box center [286, 144] width 128 height 136
click at [292, 215] on button "Ejecutar" at bounding box center [278, 208] width 47 height 14
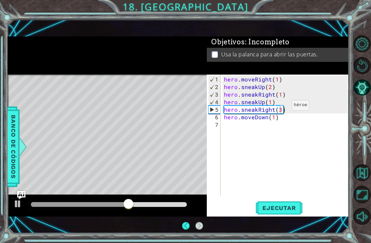
scroll to position [8, 0]
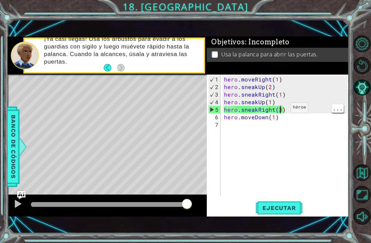
click at [279, 111] on div "hero . moveRight ( 1 ) hero . sneakUp ( 2 ) hero . sneakRight ( 1 ) hero . snea…" at bounding box center [286, 144] width 128 height 136
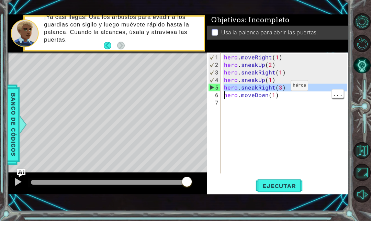
click at [281, 87] on div "hero . moveRight ( 1 ) hero . sneakUp ( 2 ) hero . sneakRight ( 1 ) hero . snea…" at bounding box center [286, 144] width 128 height 136
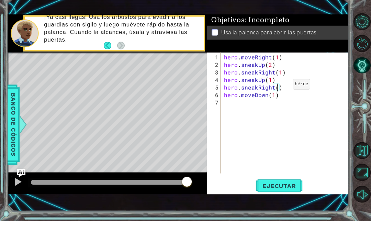
type textarea "hero.sneakRight(2)"
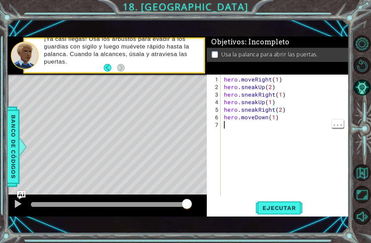
scroll to position [0, 0]
click at [250, 124] on div "hero . moveRight ( 1 ) hero . sneakUp ( 2 ) hero . sneakRight ( 1 ) hero . snea…" at bounding box center [286, 144] width 128 height 136
type textarea "hero.moveRight(1)"
click at [287, 82] on div "hero . moveRight ( 1 ) hero . sneakUp ( 2 ) hero . sneakRight ( 1 ) hero . snea…" at bounding box center [286, 144] width 128 height 136
